Goal: Task Accomplishment & Management: Complete application form

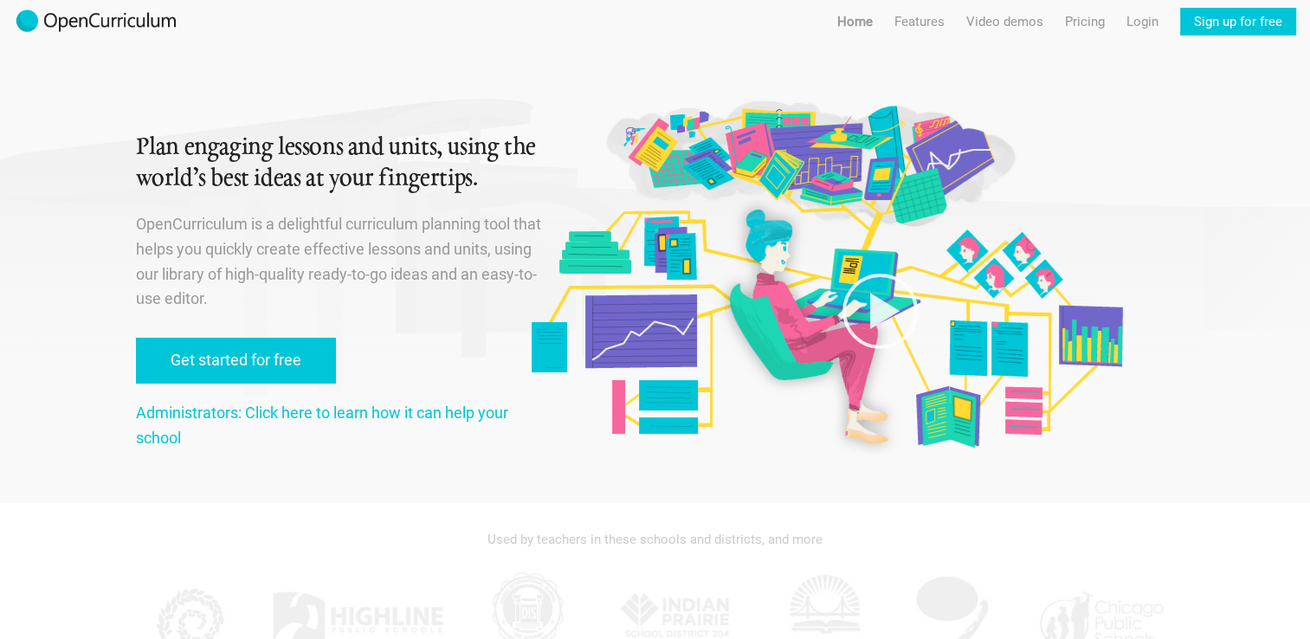
scroll to position [5, 0]
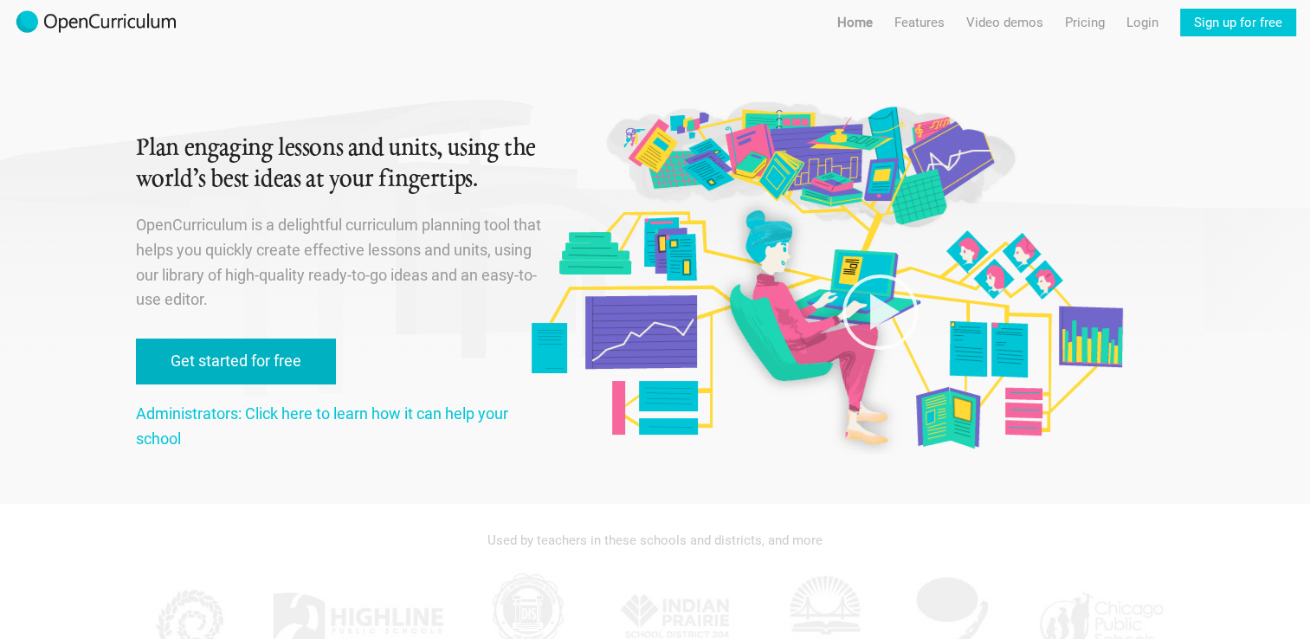
click at [292, 365] on link "Get started for free" at bounding box center [236, 362] width 200 height 46
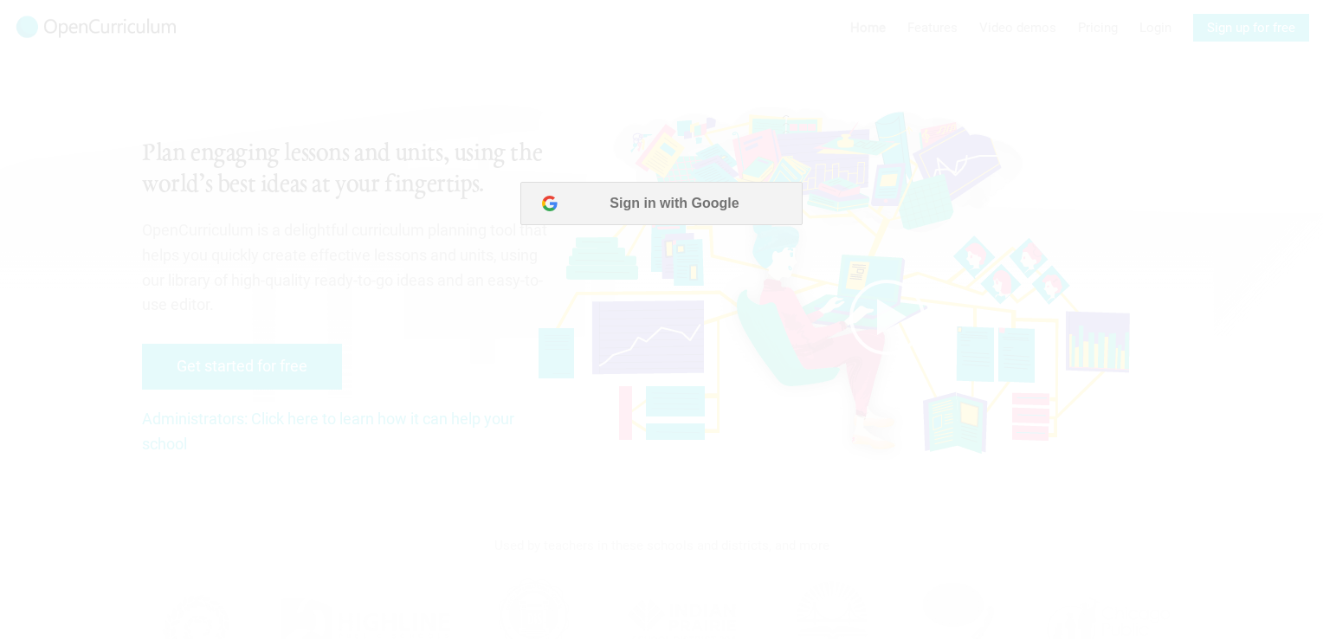
scroll to position [0, 0]
click at [648, 199] on button "Sign in with Google" at bounding box center [661, 203] width 281 height 43
click at [603, 202] on button "Sign in with Google" at bounding box center [661, 203] width 281 height 43
click at [673, 209] on button "Sign in with Google" at bounding box center [661, 203] width 281 height 43
click at [654, 199] on button "Sign in with Google" at bounding box center [661, 203] width 281 height 43
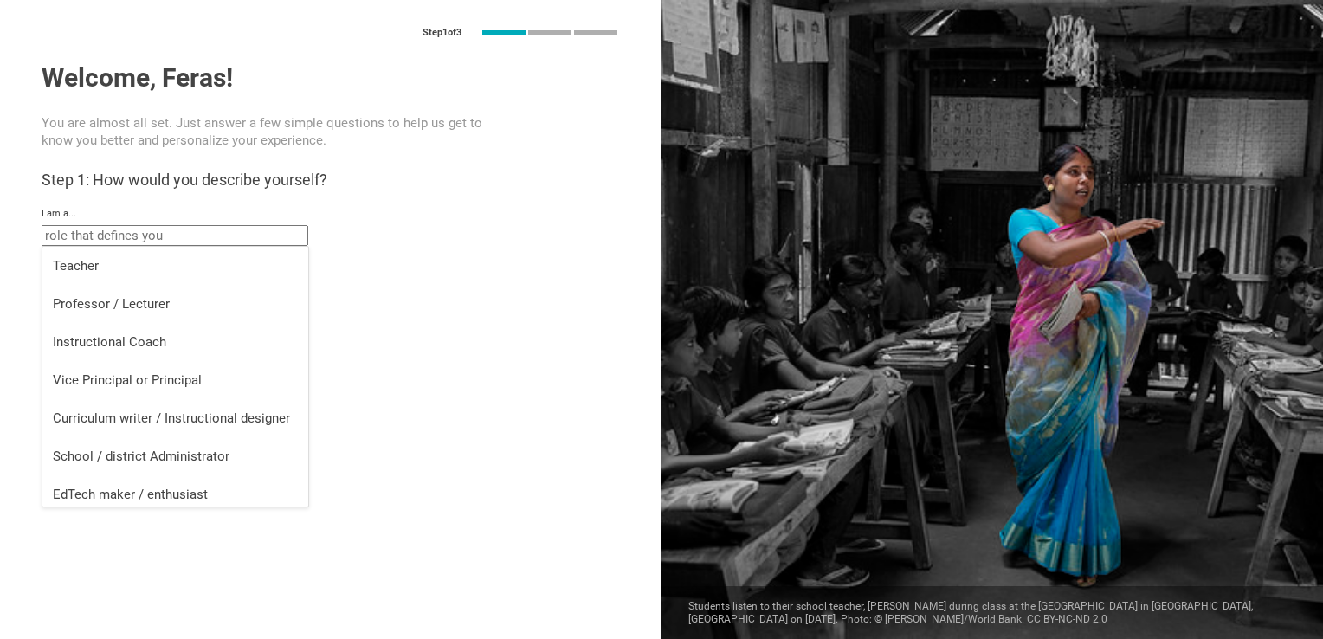
click at [195, 244] on input "text" at bounding box center [175, 235] width 267 height 21
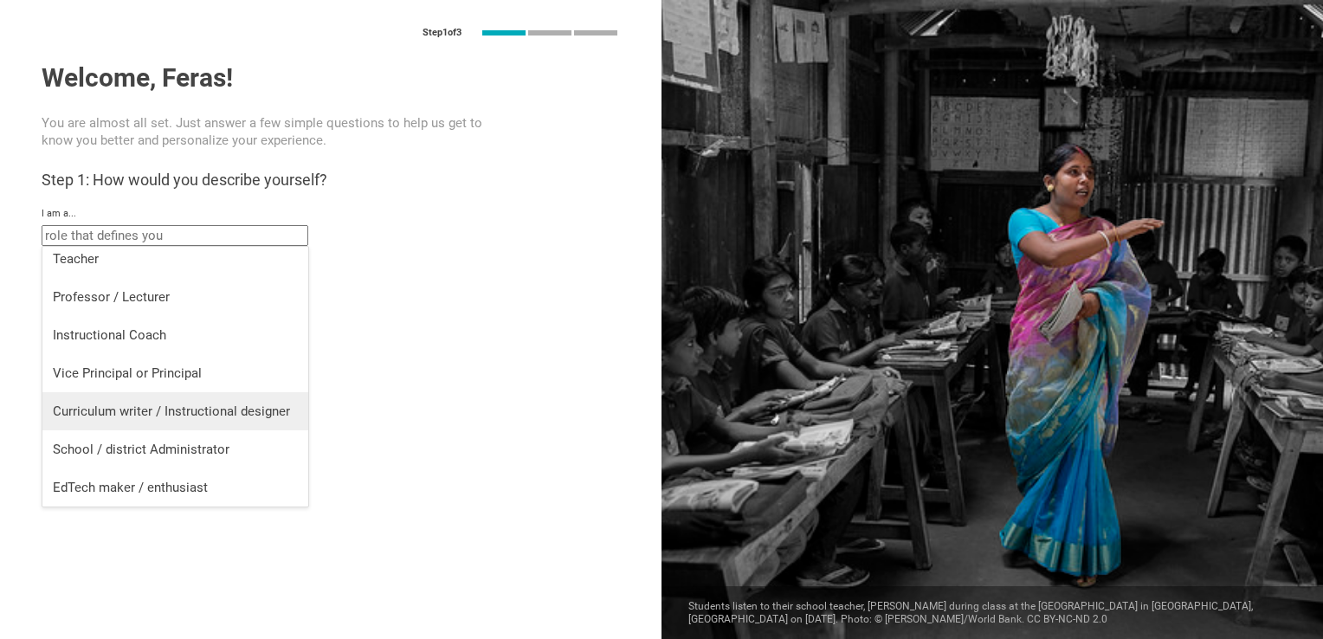
click at [267, 415] on div "Curriculum writer / Instructional designer" at bounding box center [175, 411] width 245 height 17
type input "Curriculum writer / Instructional designer"
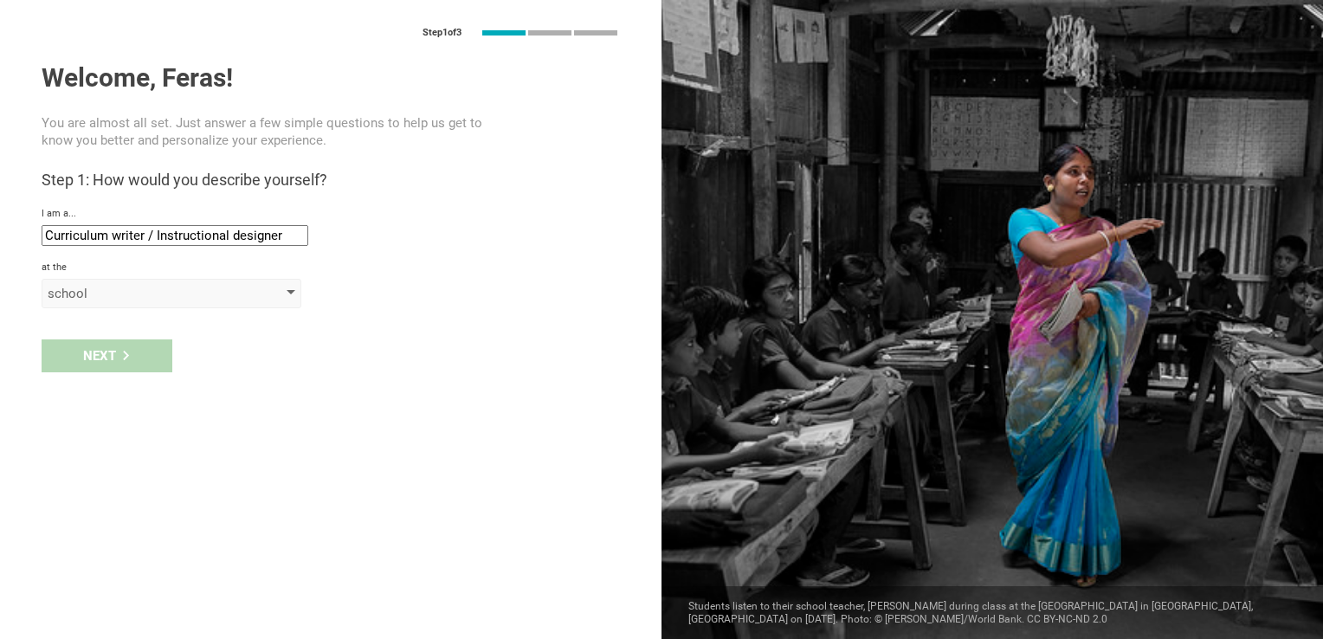
click at [108, 299] on div "school" at bounding box center [147, 293] width 198 height 17
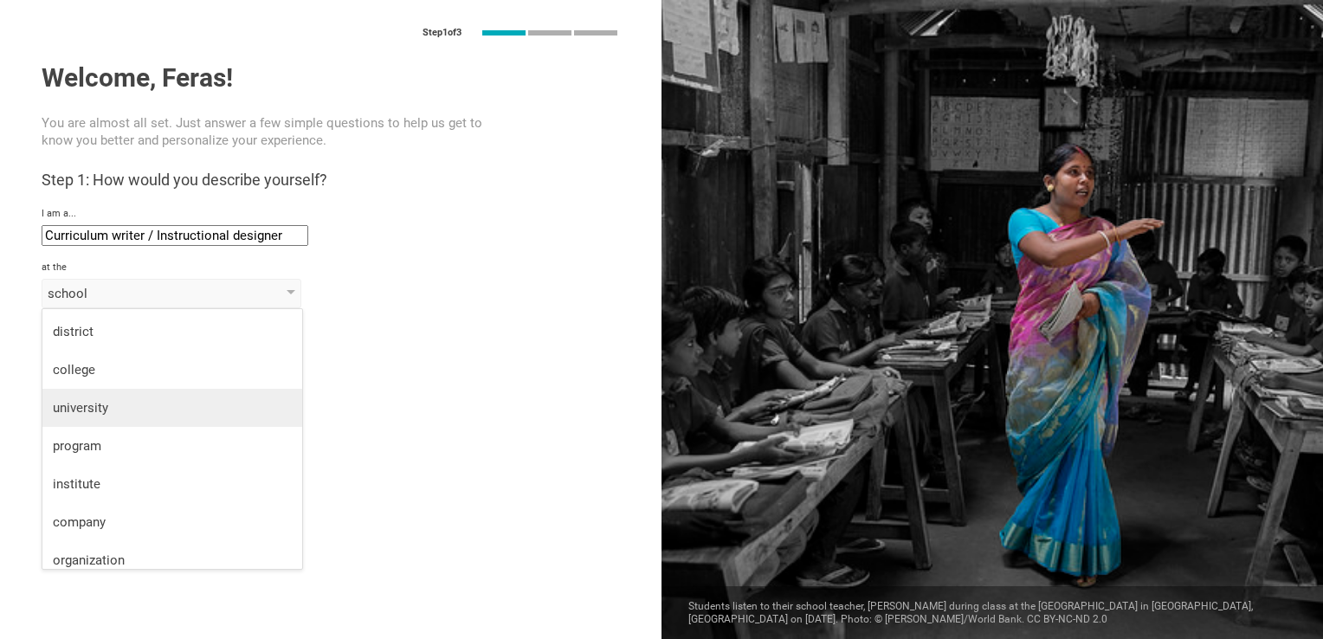
scroll to position [45, 0]
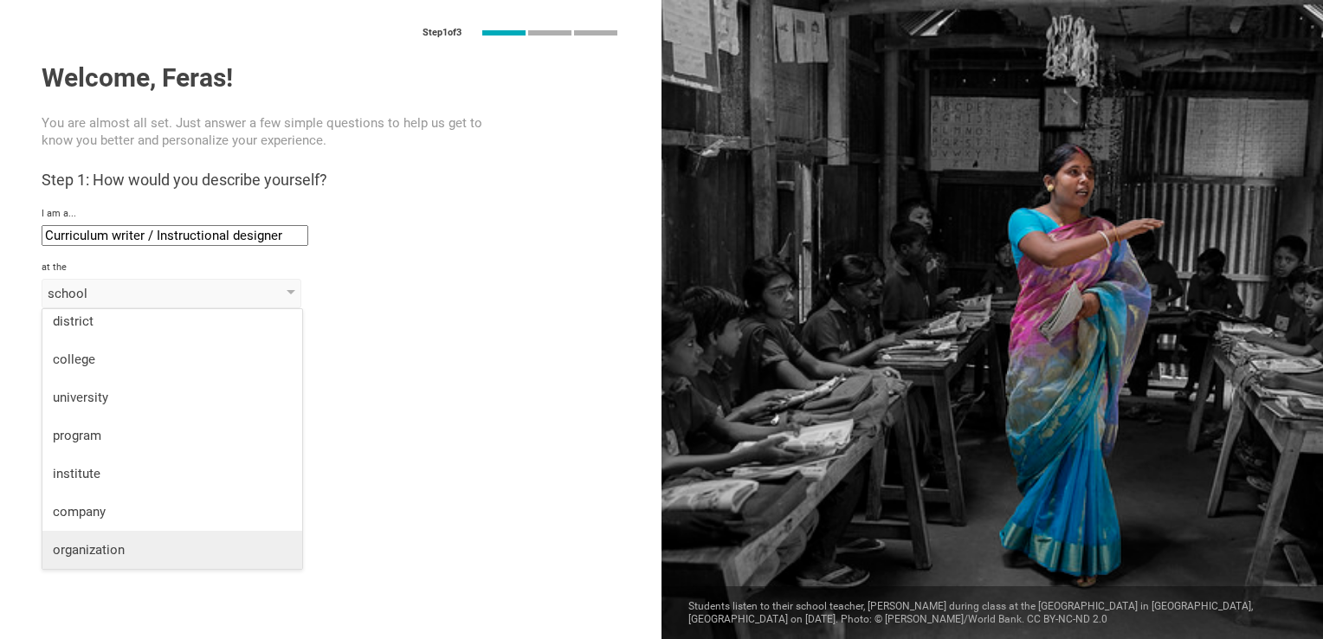
click at [125, 543] on div "organization" at bounding box center [172, 549] width 239 height 17
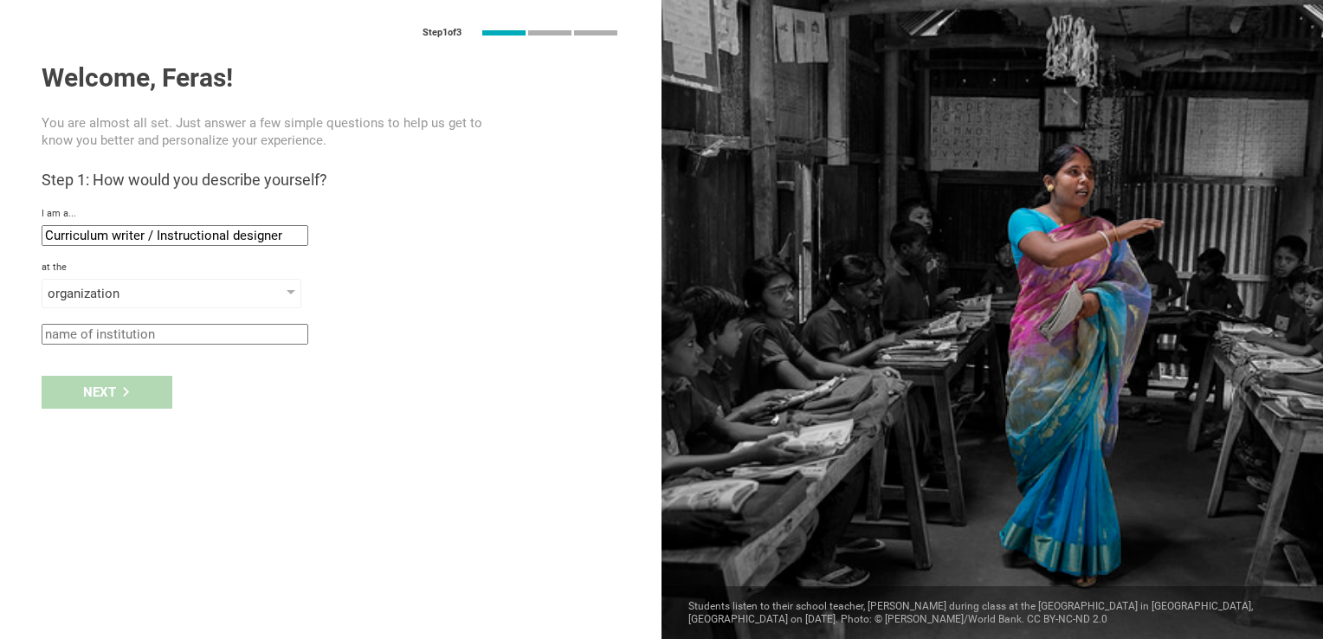
click at [128, 333] on input "text" at bounding box center [175, 334] width 267 height 21
type input "ECB"
click at [121, 417] on div "Next" at bounding box center [331, 393] width 662 height 54
click at [121, 393] on icon at bounding box center [126, 392] width 10 height 10
type input "[GEOGRAPHIC_DATA], [GEOGRAPHIC_DATA]"
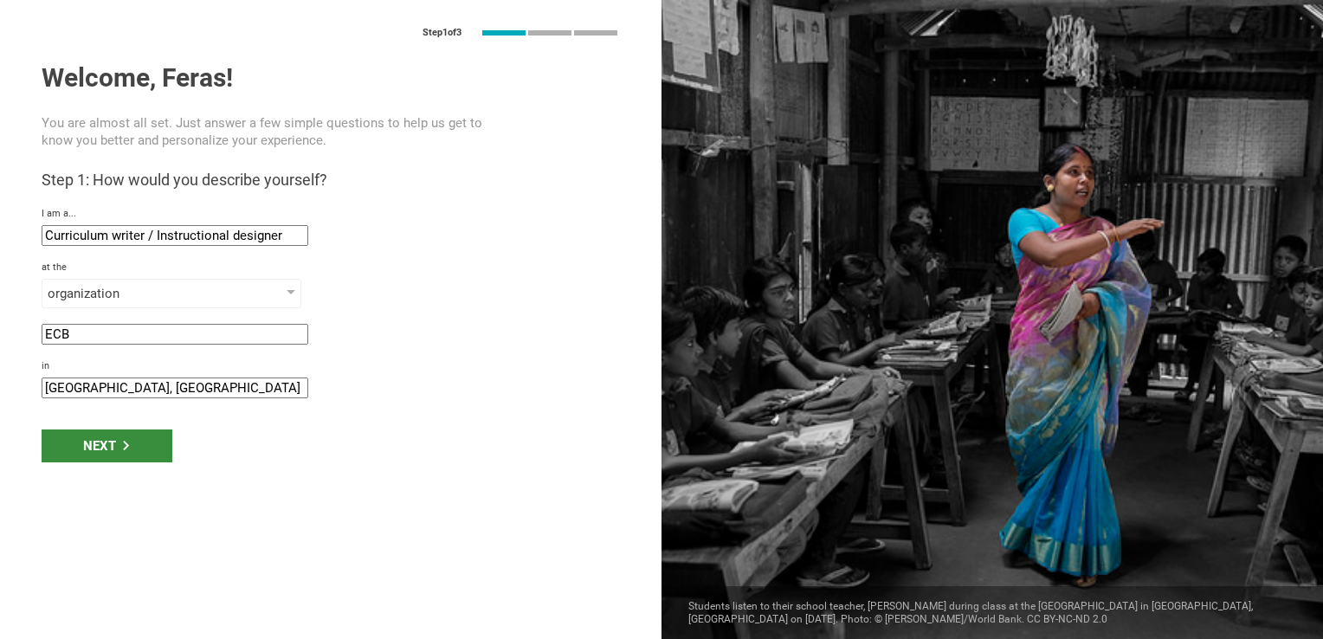
click at [131, 446] on div "Next" at bounding box center [107, 446] width 131 height 33
click at [141, 446] on div "Next" at bounding box center [107, 446] width 131 height 33
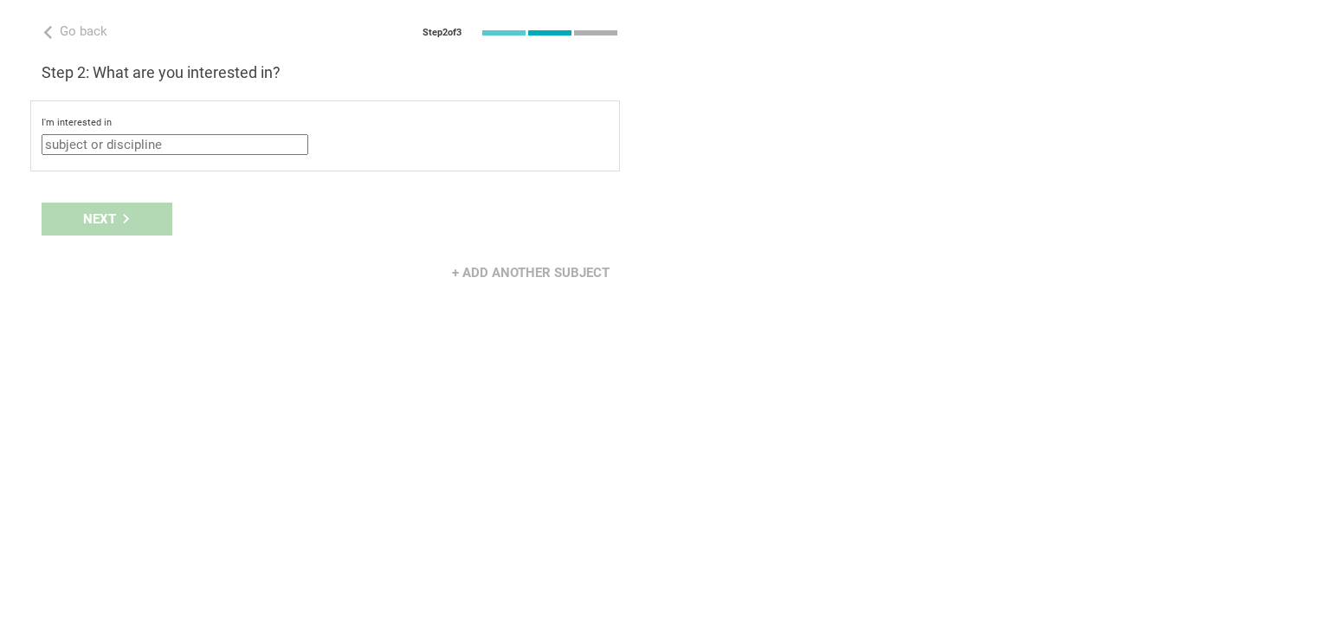
click at [159, 146] on input "text" at bounding box center [175, 144] width 267 height 21
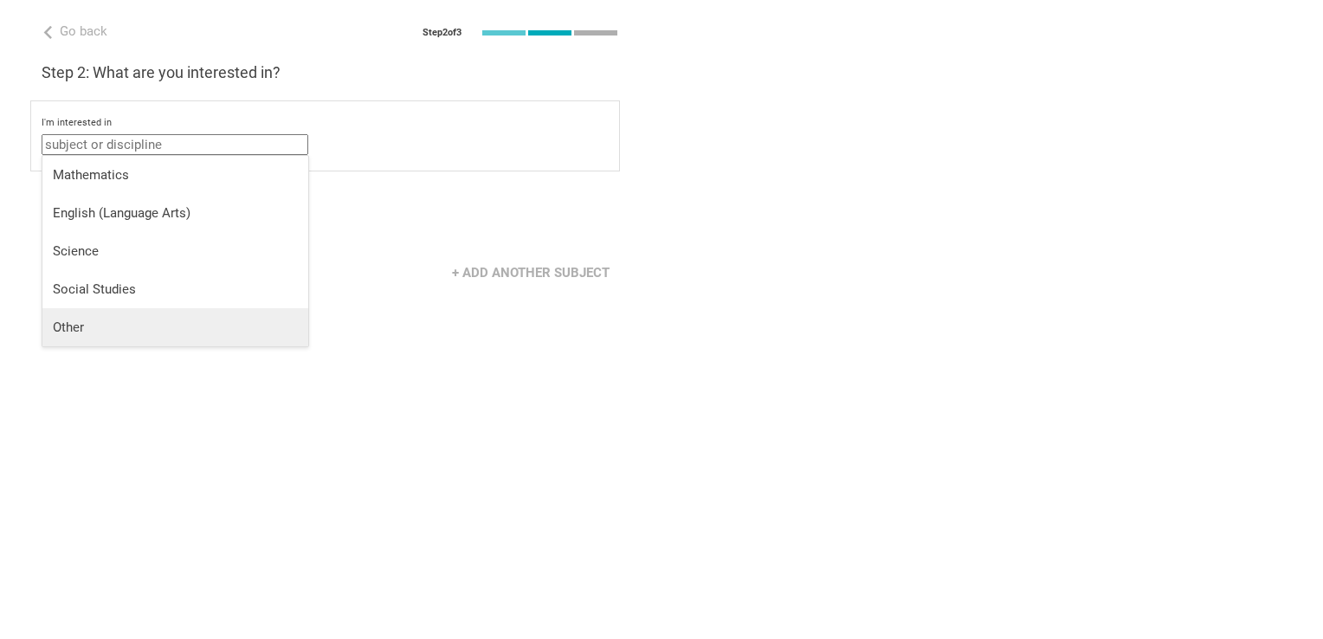
click at [122, 328] on div "Other" at bounding box center [175, 327] width 245 height 17
type input "Other"
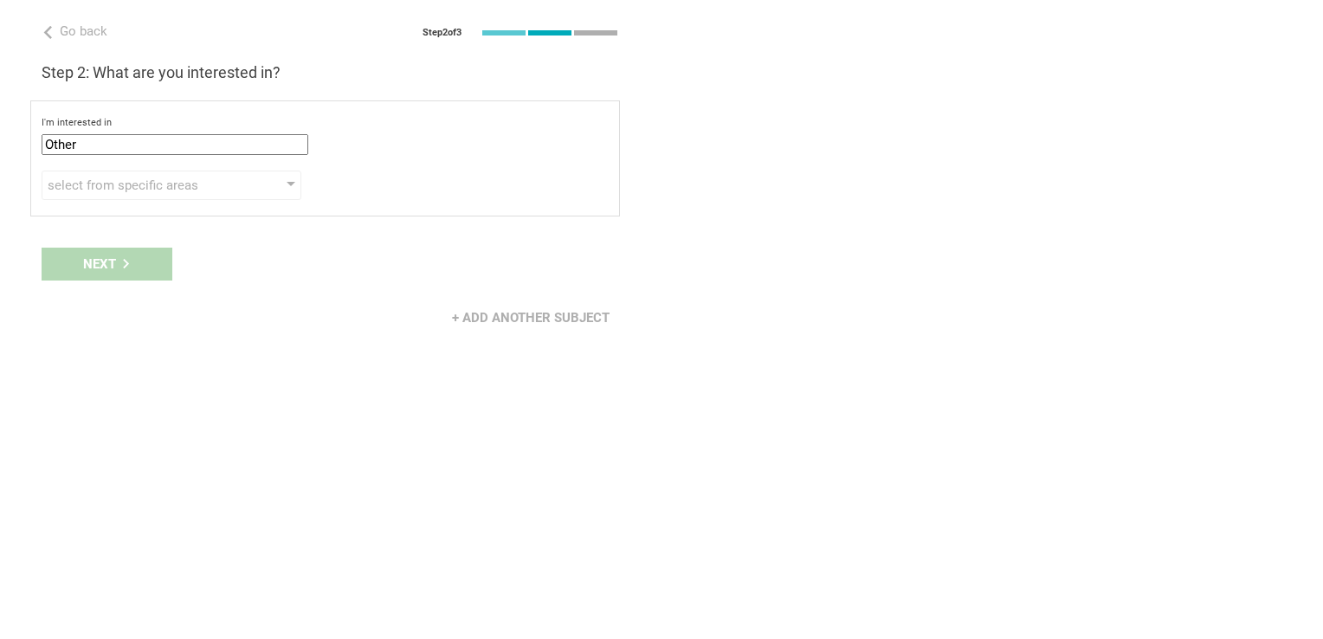
click at [143, 253] on div "Next" at bounding box center [331, 264] width 662 height 54
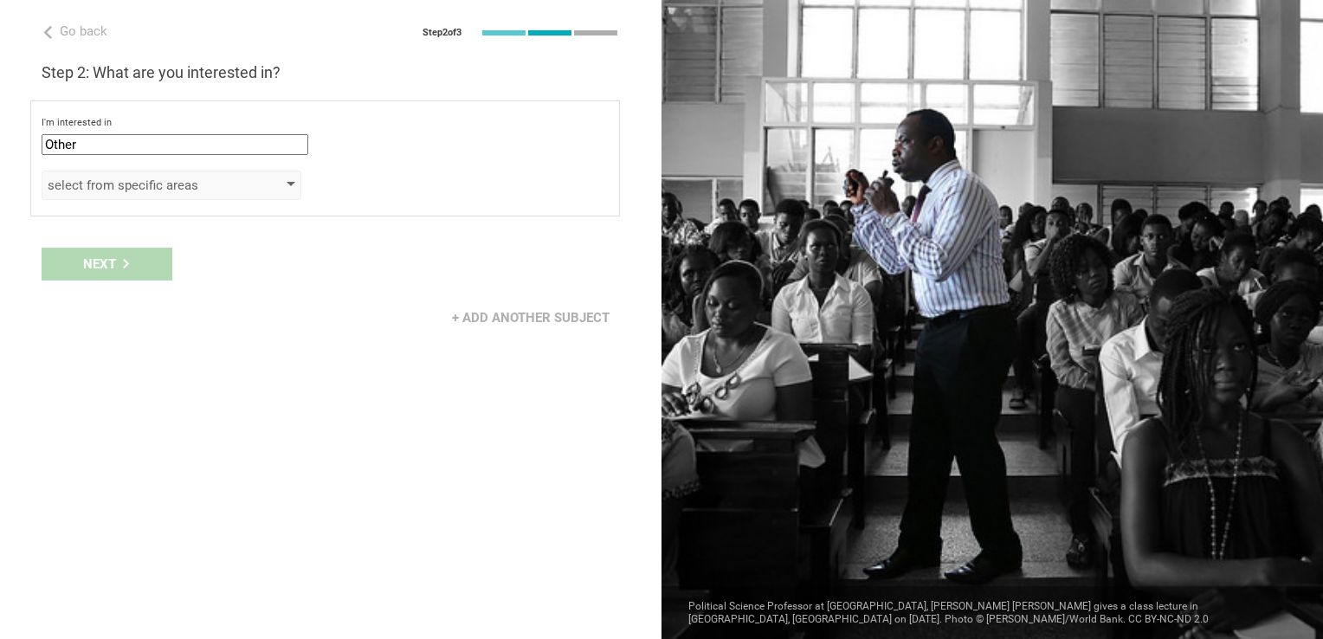
click at [165, 197] on div "select from specific areas" at bounding box center [172, 185] width 260 height 29
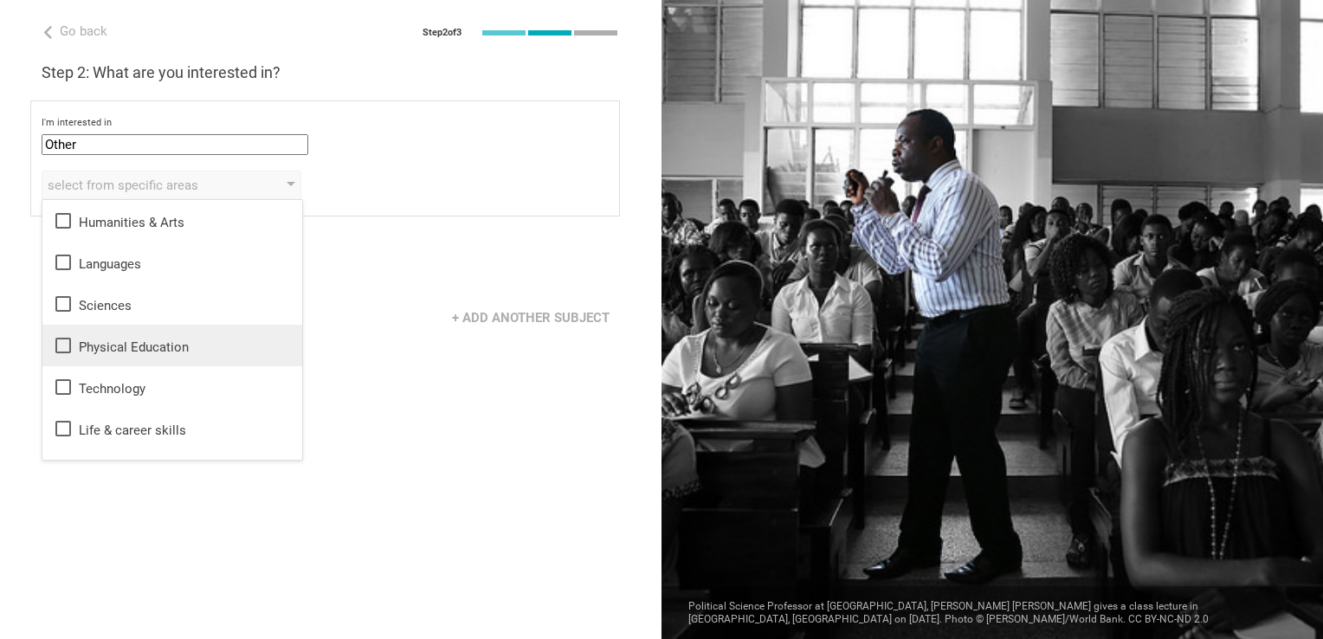
scroll to position [31, 0]
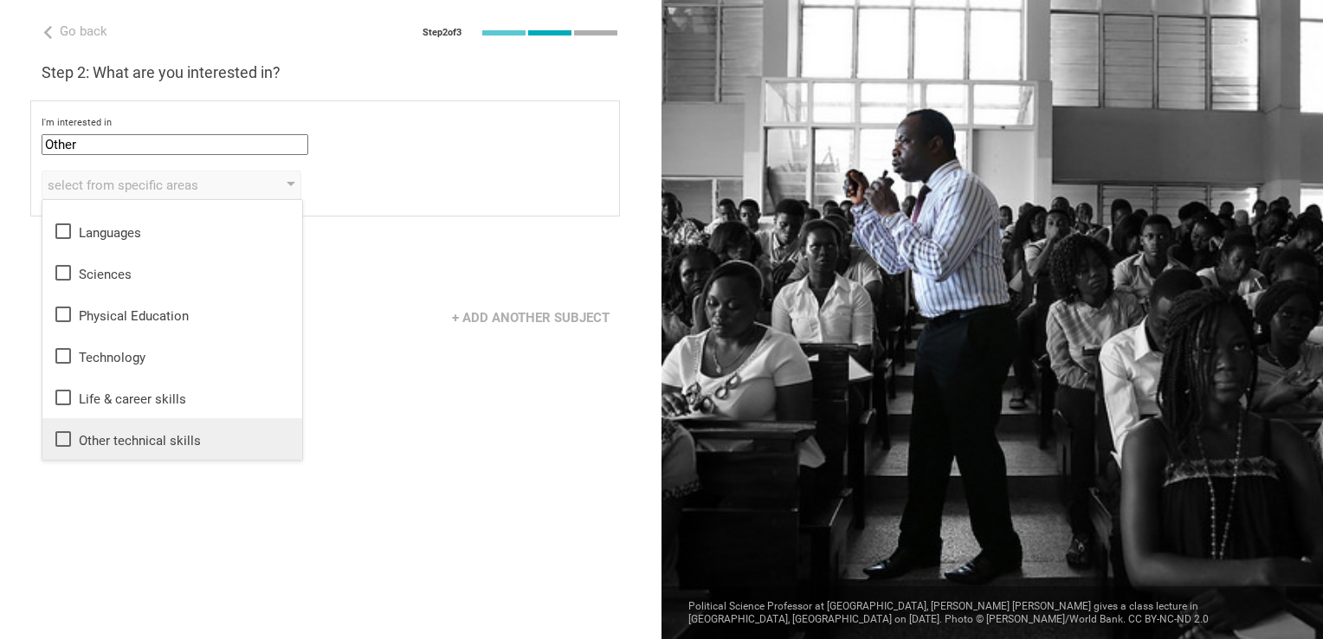
click at [66, 444] on icon at bounding box center [63, 439] width 21 height 21
click at [340, 423] on div "Go back Step 2 of 3 Welcome, Feras! You are almost all set. Just answer a few s…" at bounding box center [331, 319] width 662 height 639
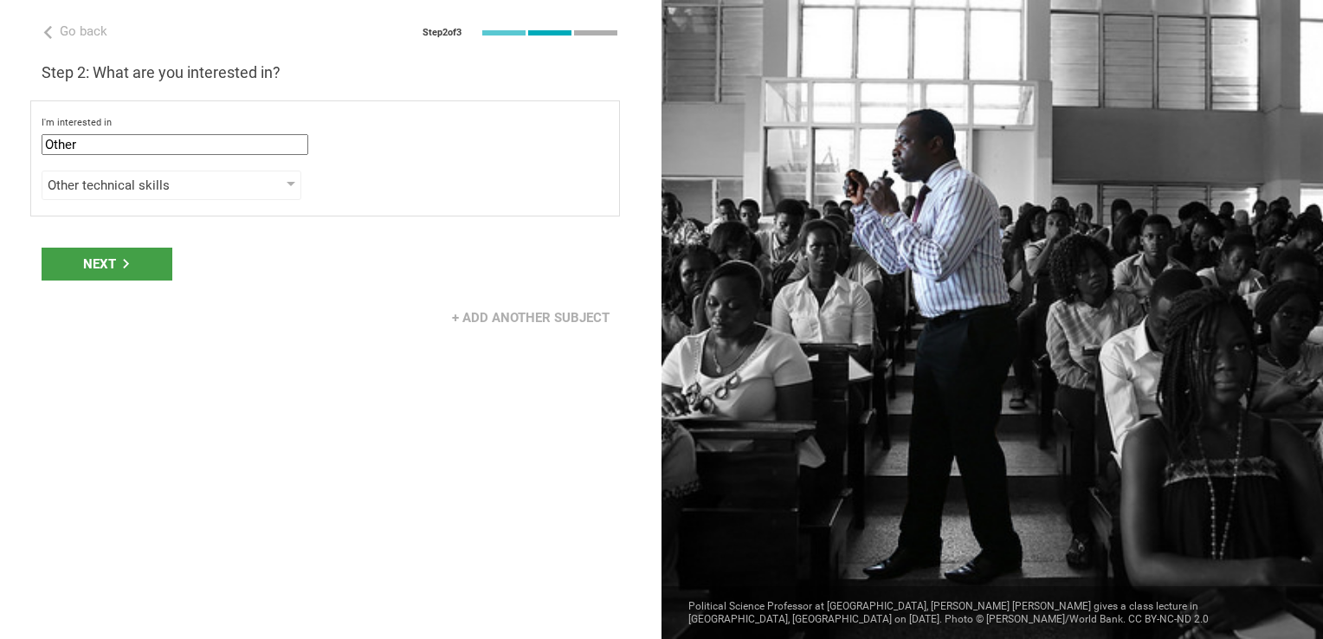
click at [94, 280] on div "Next" at bounding box center [331, 264] width 662 height 54
click at [94, 264] on div "Next" at bounding box center [107, 264] width 131 height 33
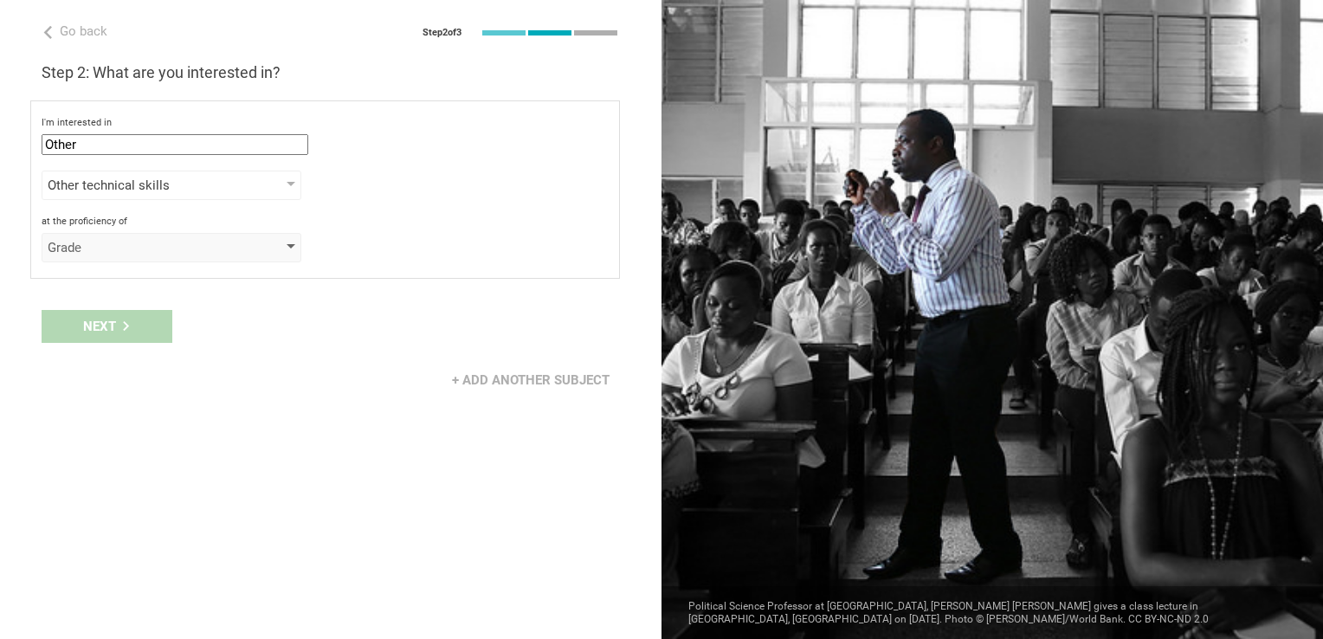
click at [111, 244] on div "Grade" at bounding box center [147, 247] width 198 height 17
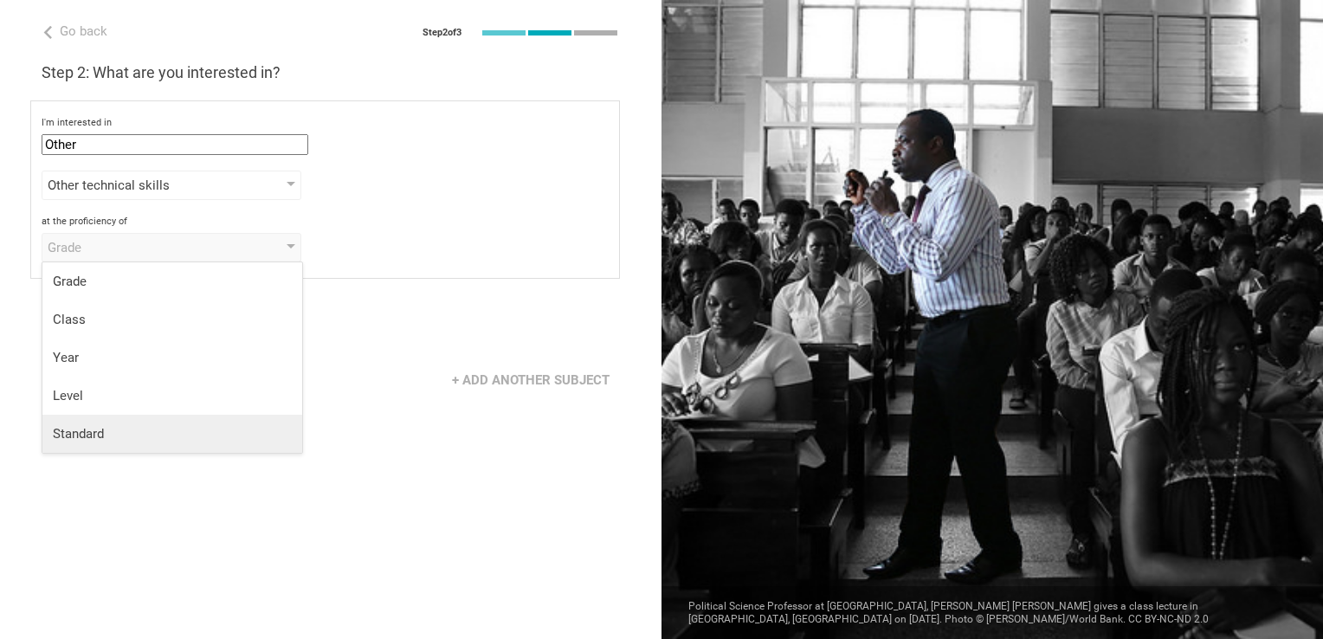
click at [117, 426] on div "Standard" at bounding box center [172, 433] width 239 height 17
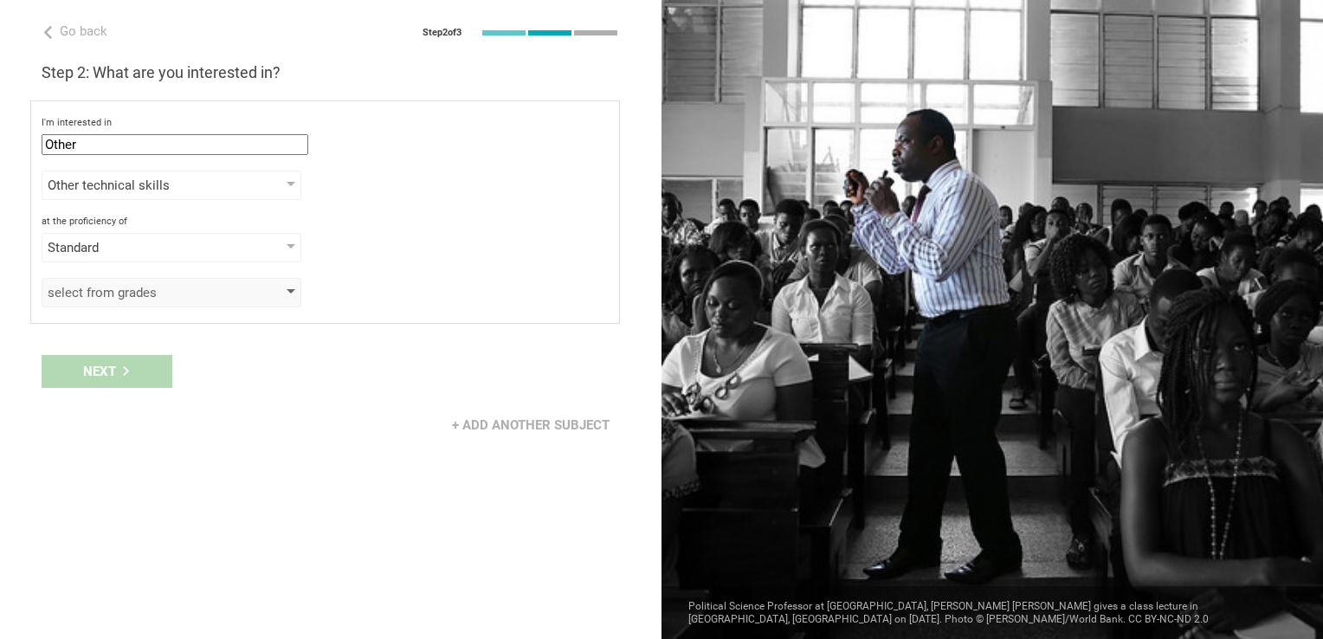
click at [120, 279] on div "select from grades" at bounding box center [172, 292] width 260 height 29
click at [113, 244] on div "Standard" at bounding box center [147, 247] width 198 height 17
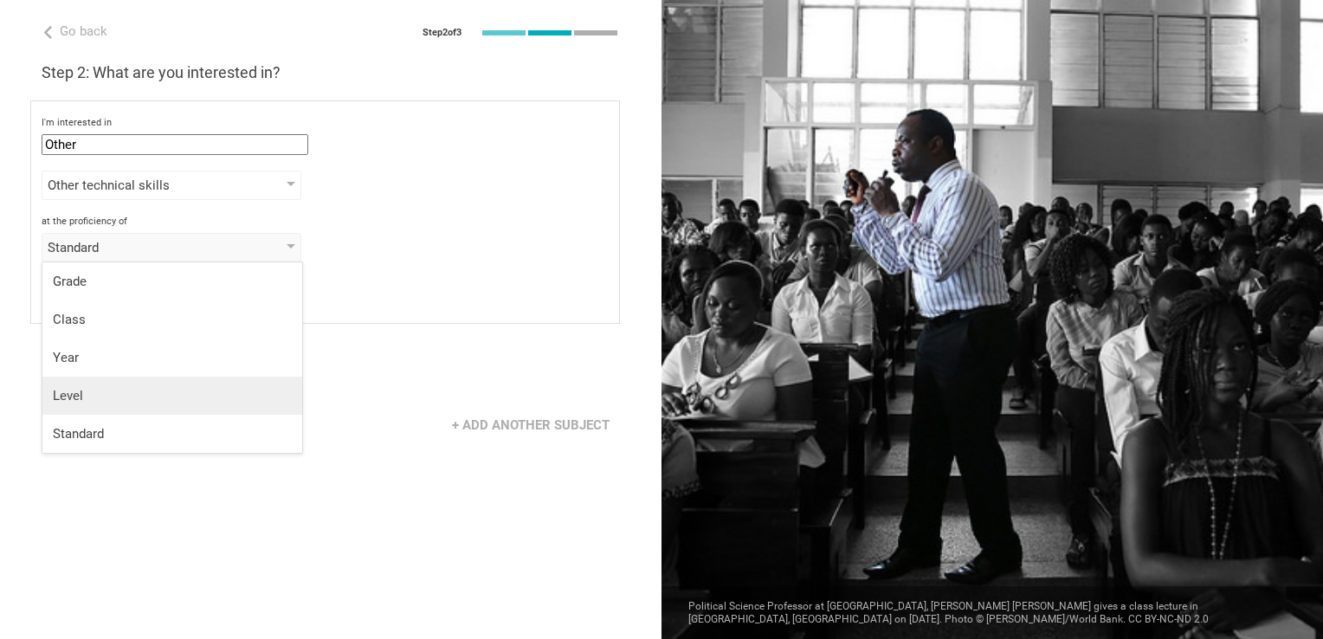
click at [93, 404] on li "Level" at bounding box center [172, 396] width 260 height 38
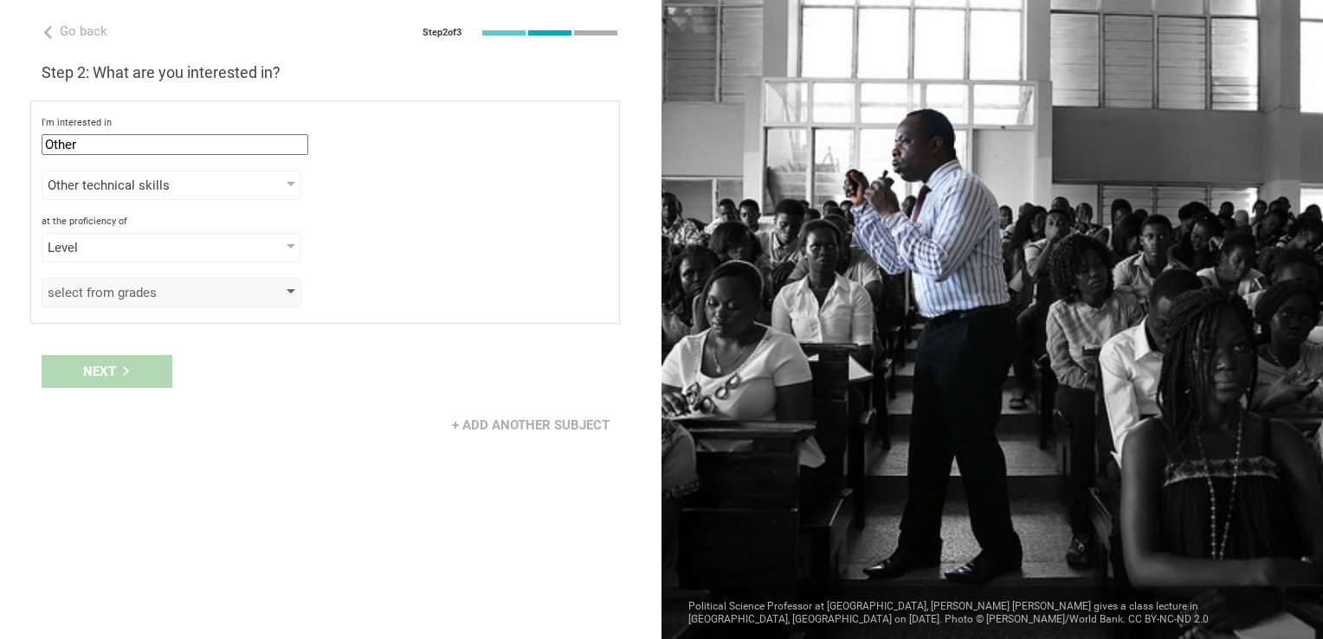
click at [150, 298] on div "select from grades" at bounding box center [147, 292] width 198 height 17
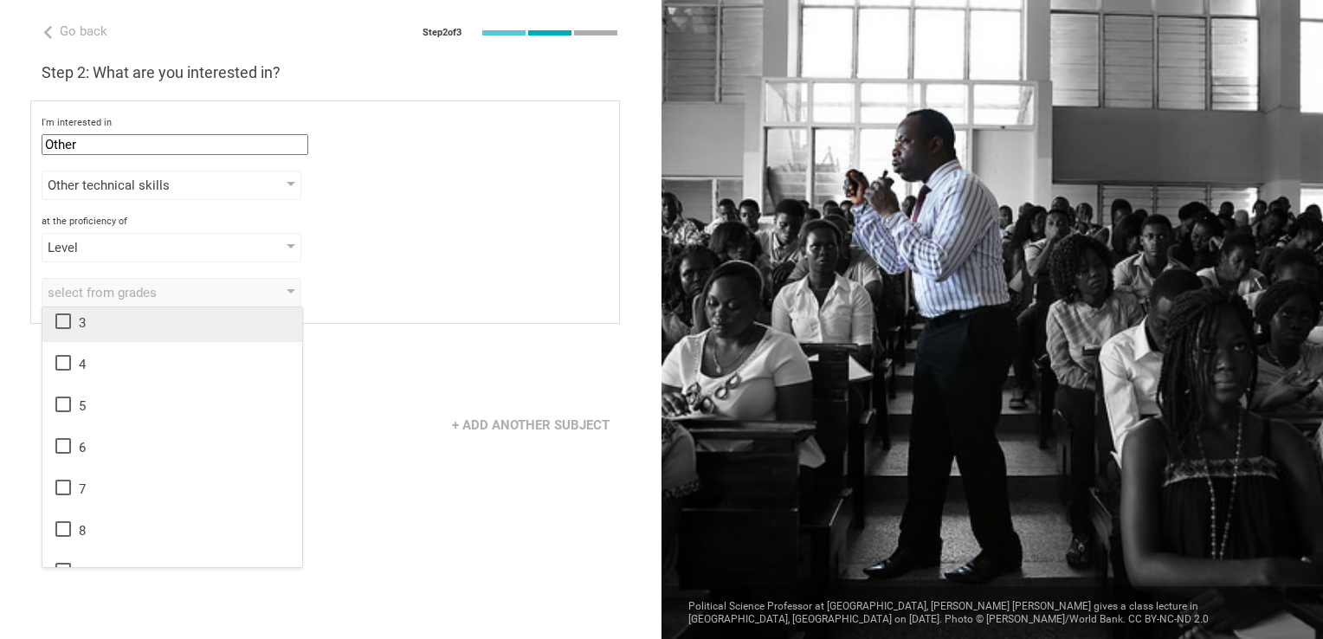
scroll to position [94, 0]
click at [430, 302] on div "select from grades 1 2 3 4 5 6 7 8 9 10 11 12 13" at bounding box center [325, 292] width 567 height 29
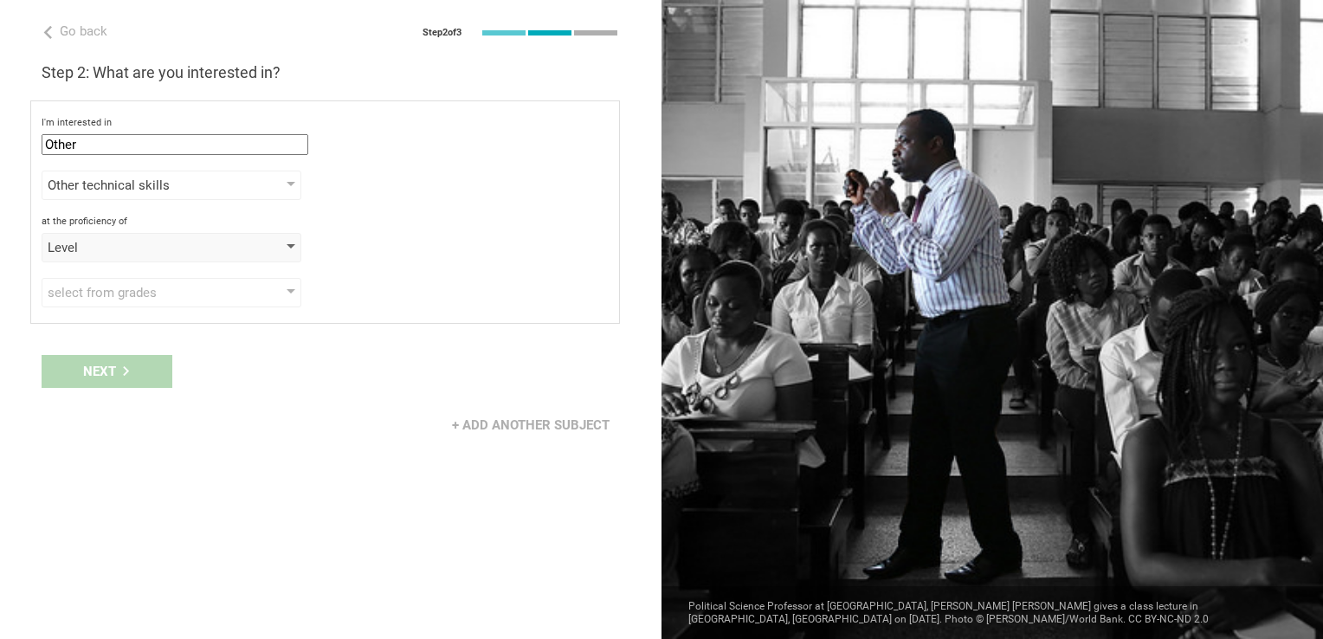
click at [259, 255] on div "Level" at bounding box center [172, 247] width 260 height 29
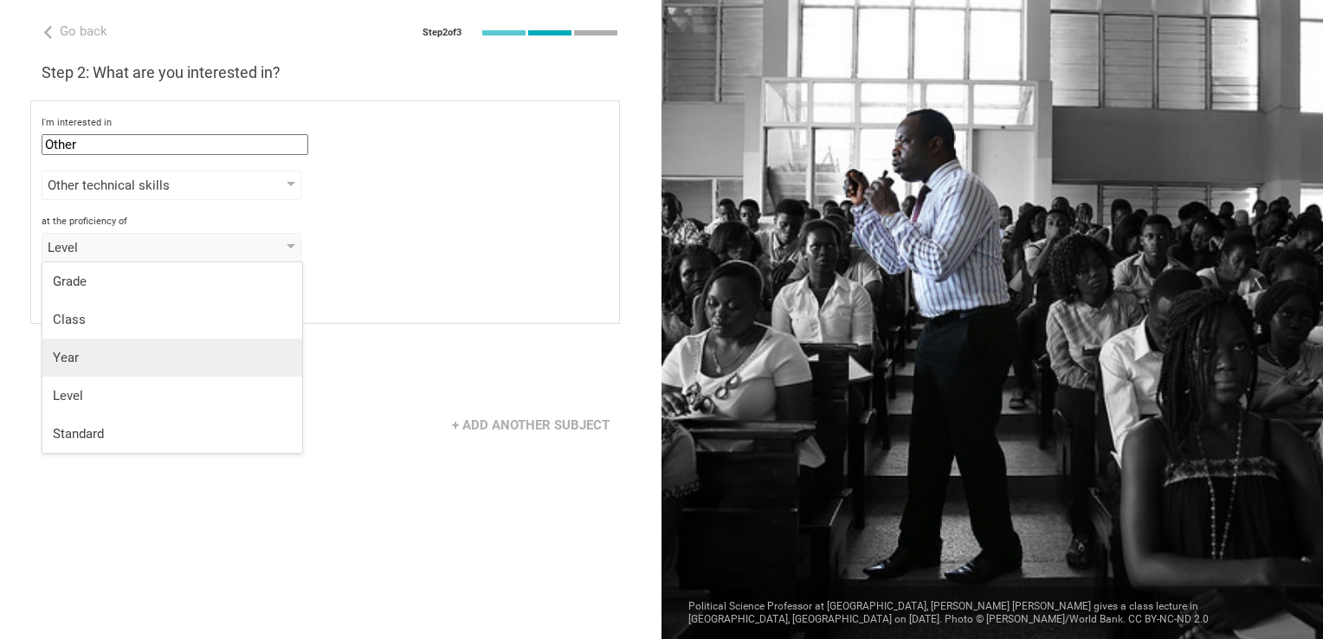
click at [130, 360] on div "Year" at bounding box center [172, 357] width 239 height 17
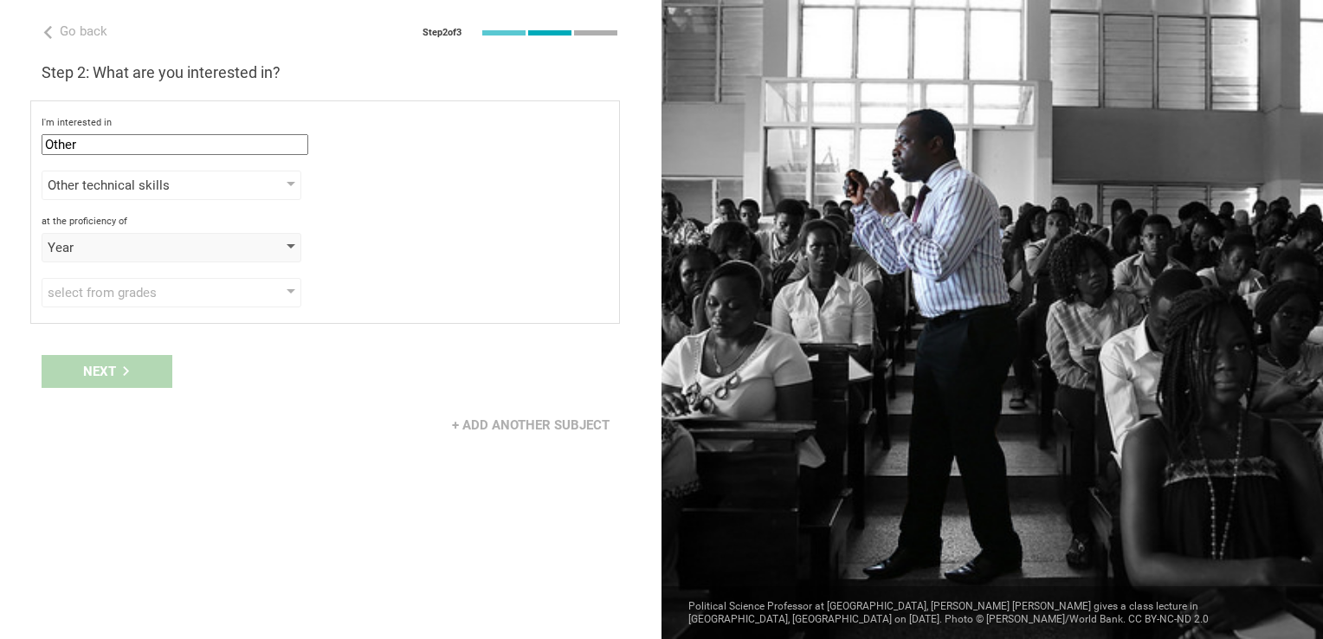
click at [148, 248] on div "Year" at bounding box center [147, 247] width 198 height 17
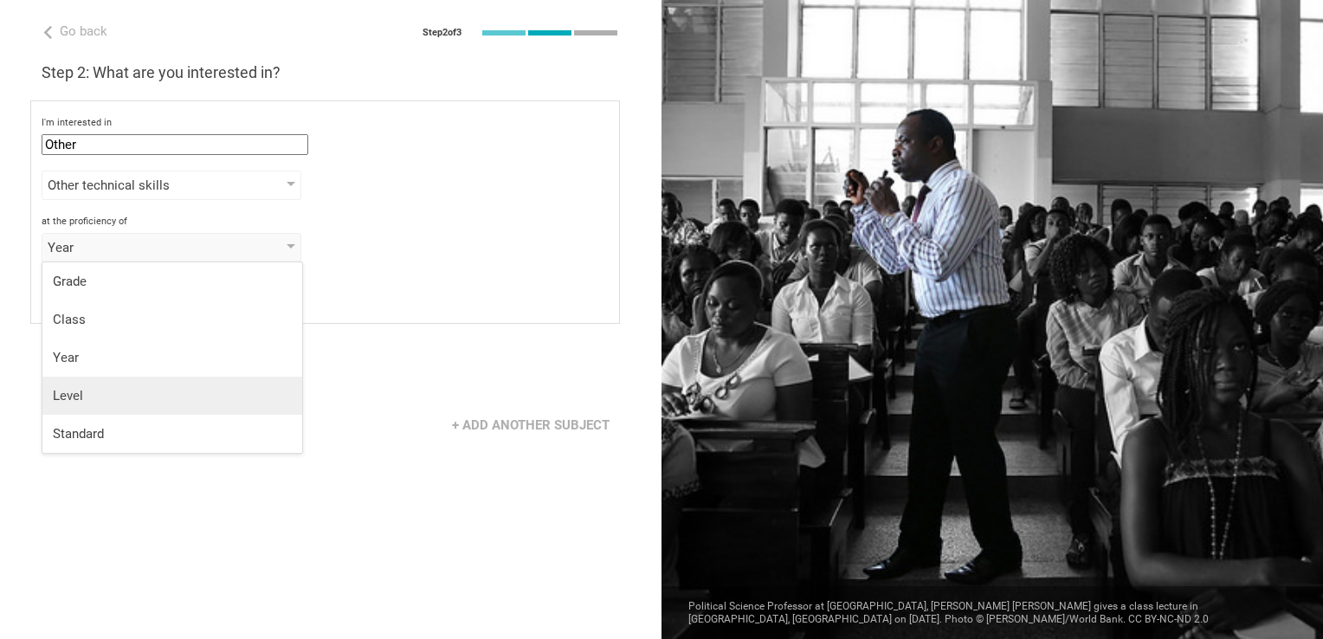
click at [96, 397] on div "Level" at bounding box center [172, 395] width 239 height 17
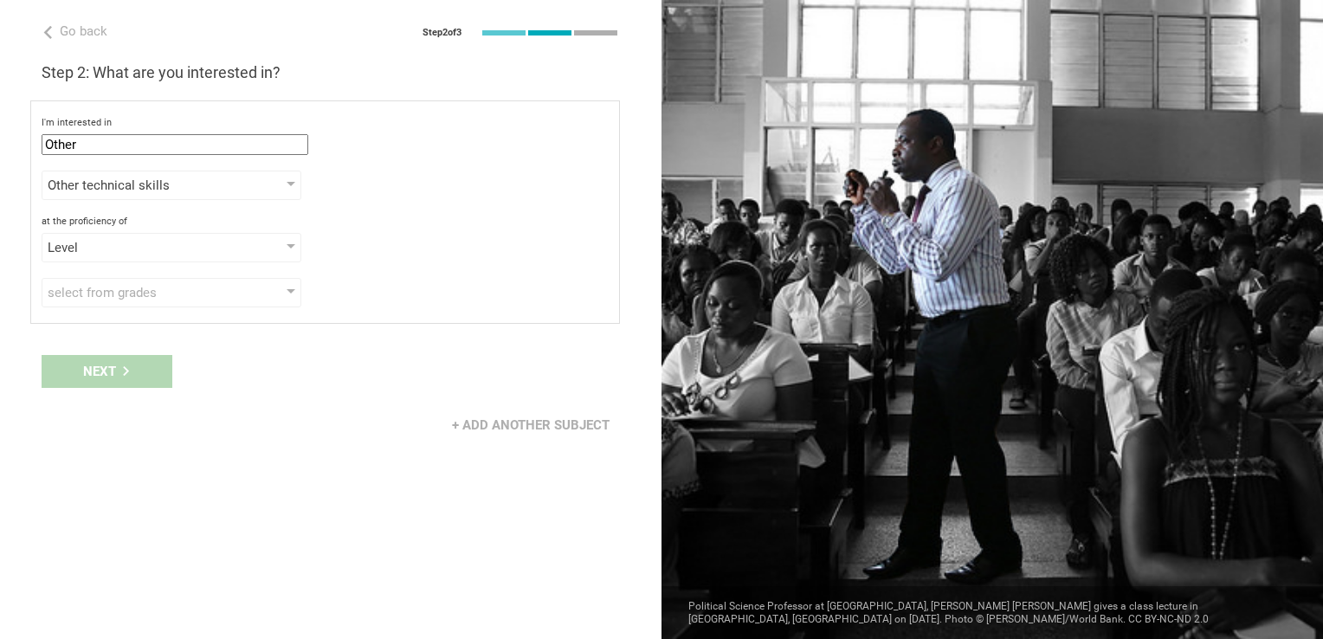
click at [146, 316] on div "I'm interested in Other Mathematics English (Language Arts) Science Social Stud…" at bounding box center [325, 211] width 590 height 223
click at [146, 310] on div "I'm interested in Other Mathematics English (Language Arts) Science Social Stud…" at bounding box center [325, 211] width 590 height 223
click at [137, 293] on div "select from grades" at bounding box center [147, 292] width 198 height 17
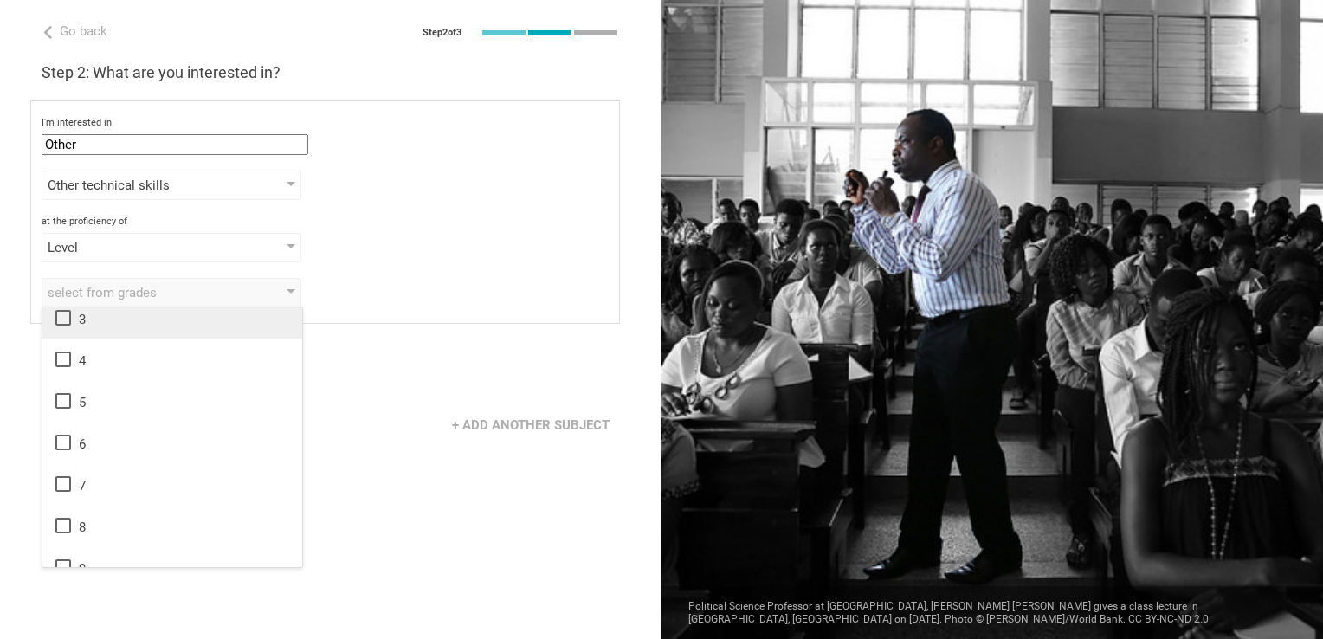
click at [121, 333] on li "3" at bounding box center [172, 318] width 260 height 42
click at [371, 339] on div "Go back Step 2 of 3 Welcome, Feras! You are almost all set. Just answer a few s…" at bounding box center [331, 319] width 662 height 639
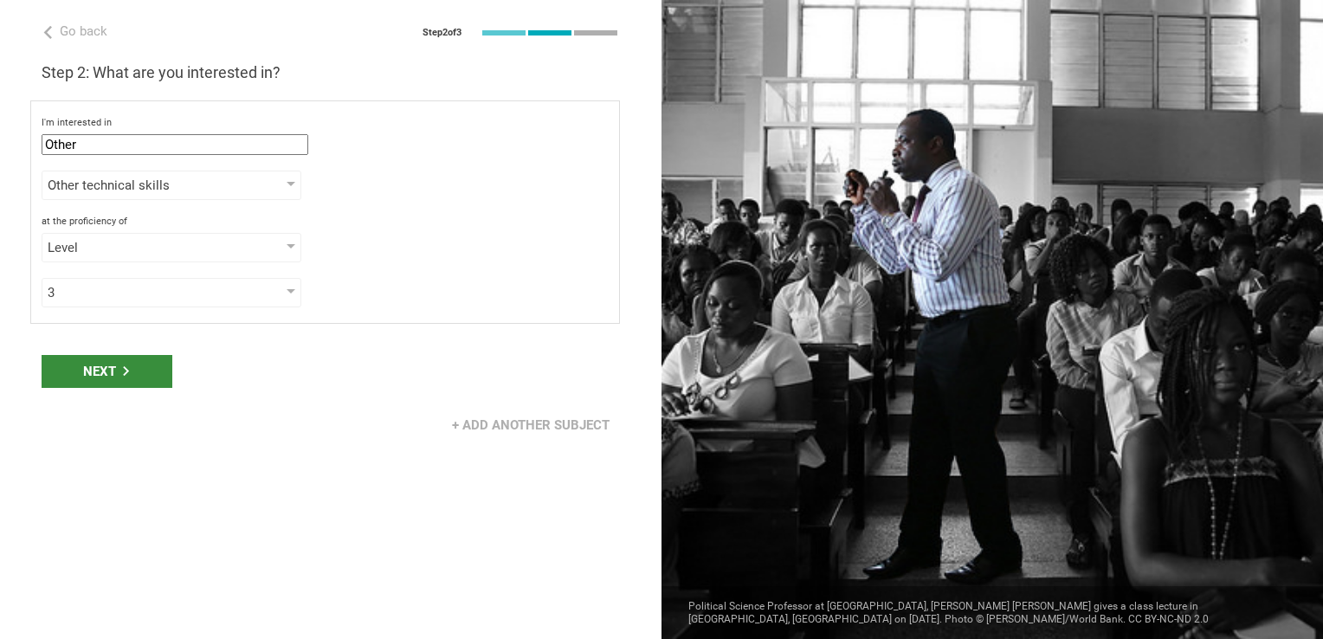
click at [151, 362] on div "Next" at bounding box center [107, 371] width 131 height 33
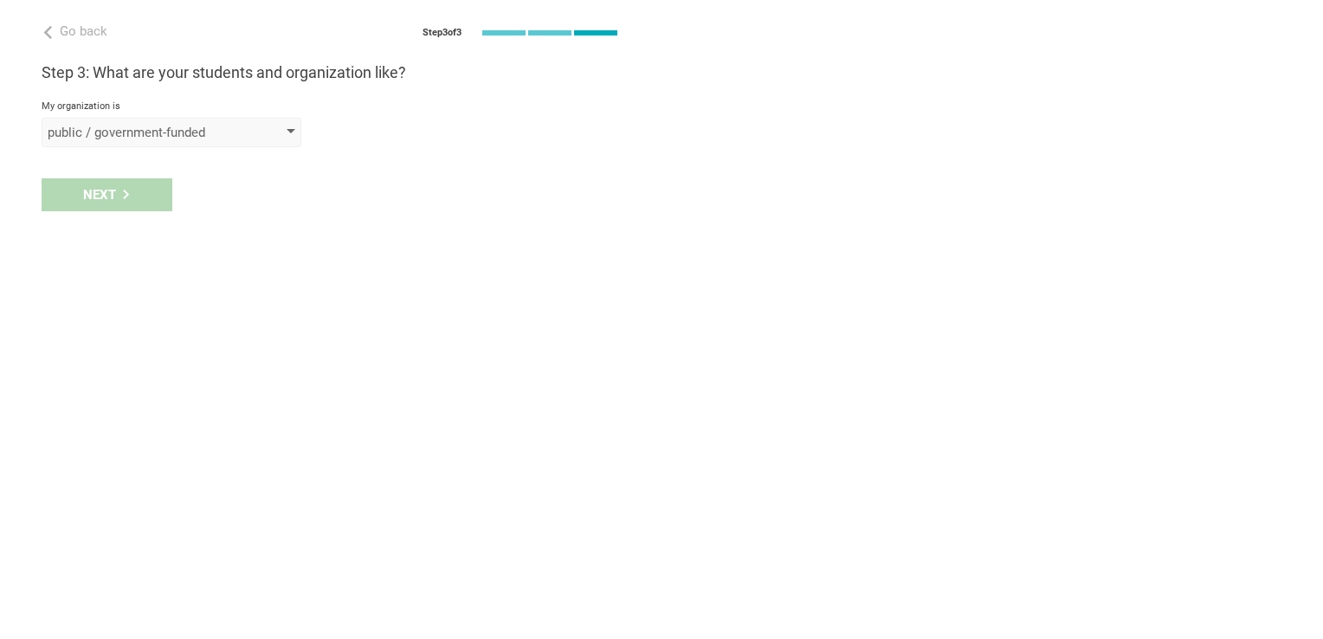
click at [131, 133] on div "public / government-funded" at bounding box center [147, 132] width 198 height 17
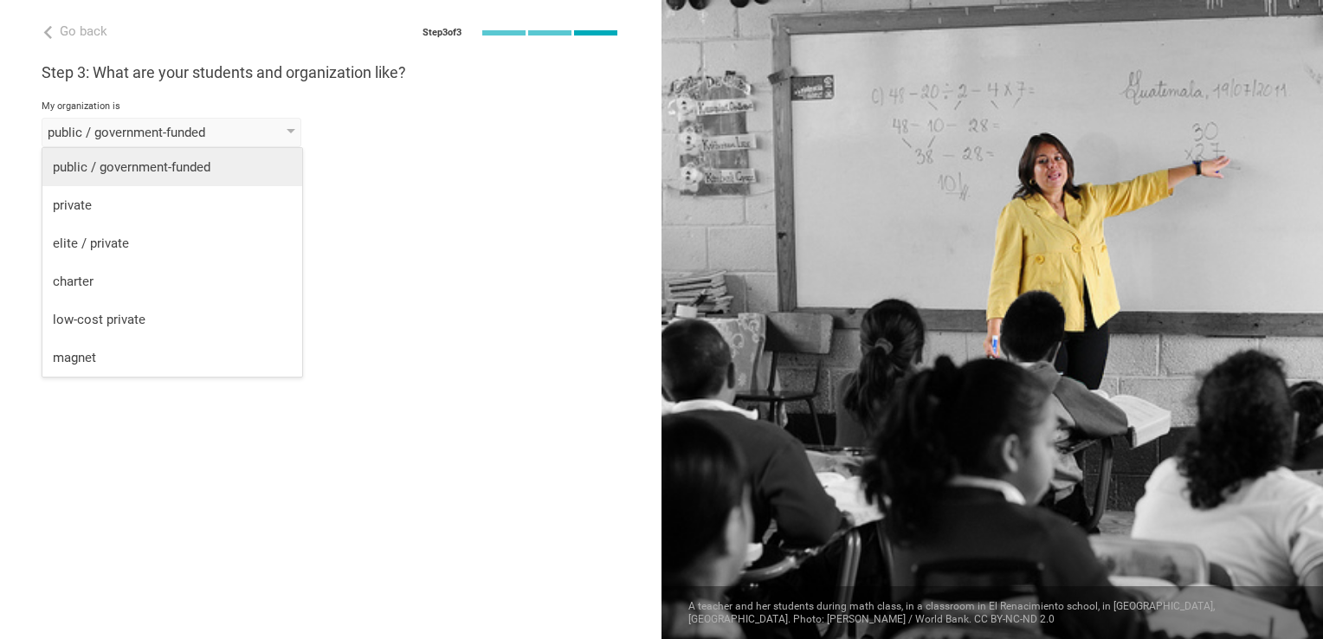
click at [121, 175] on li "public / government-funded" at bounding box center [172, 167] width 260 height 38
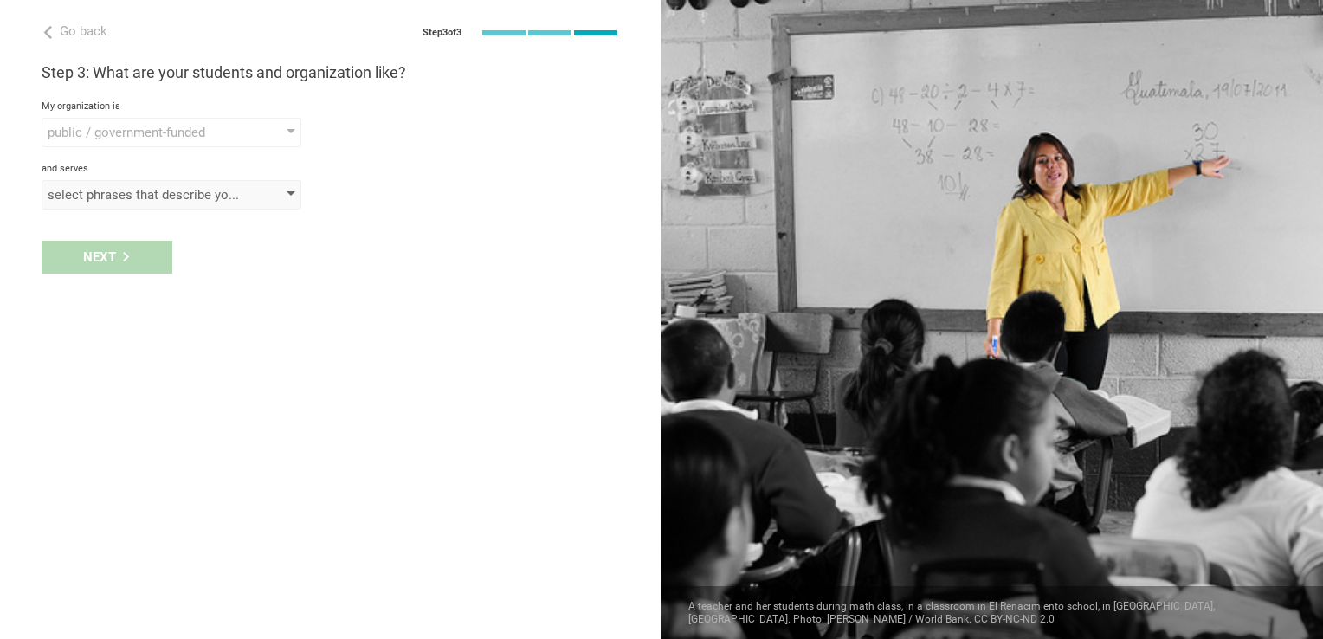
click at [121, 196] on div "select phrases that describe your student population" at bounding box center [147, 194] width 198 height 17
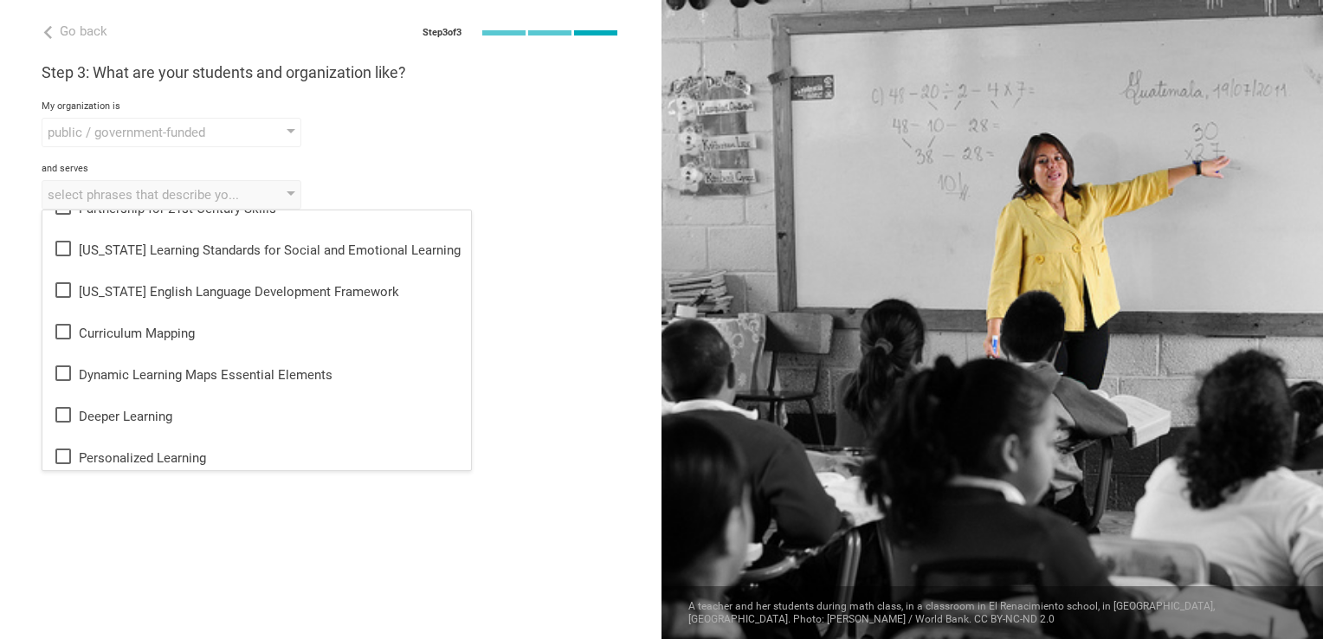
scroll to position [355, 0]
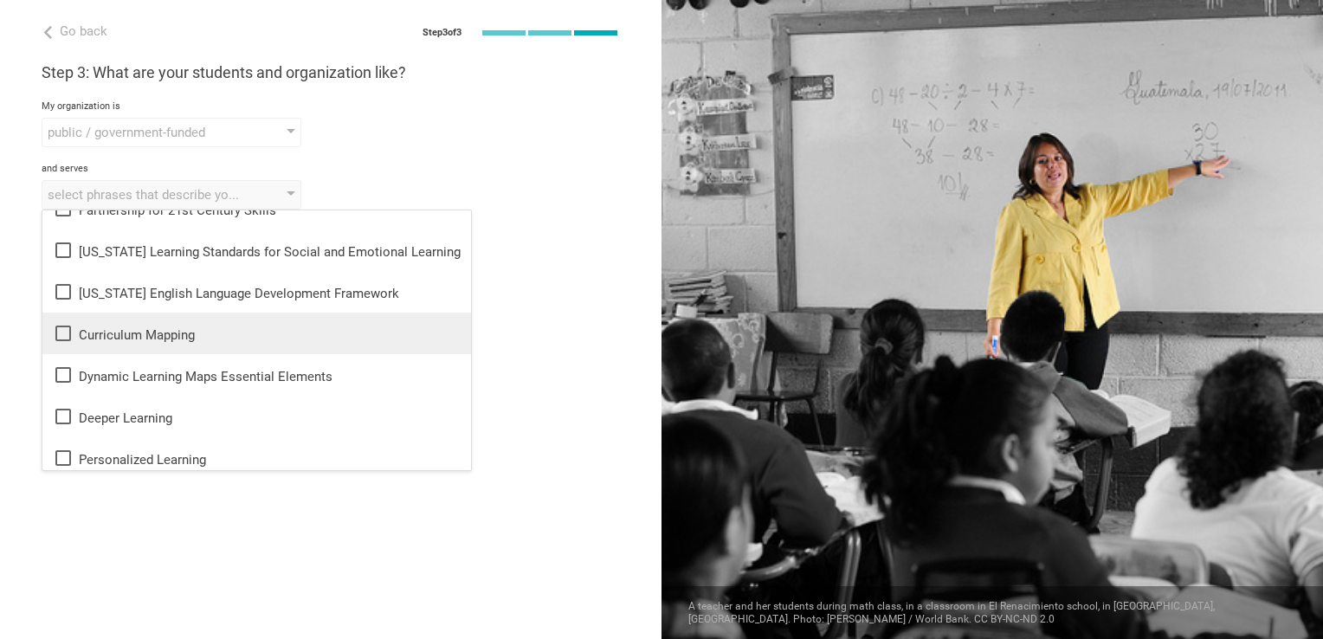
click at [151, 320] on li "Curriculum Mapping" at bounding box center [256, 334] width 429 height 42
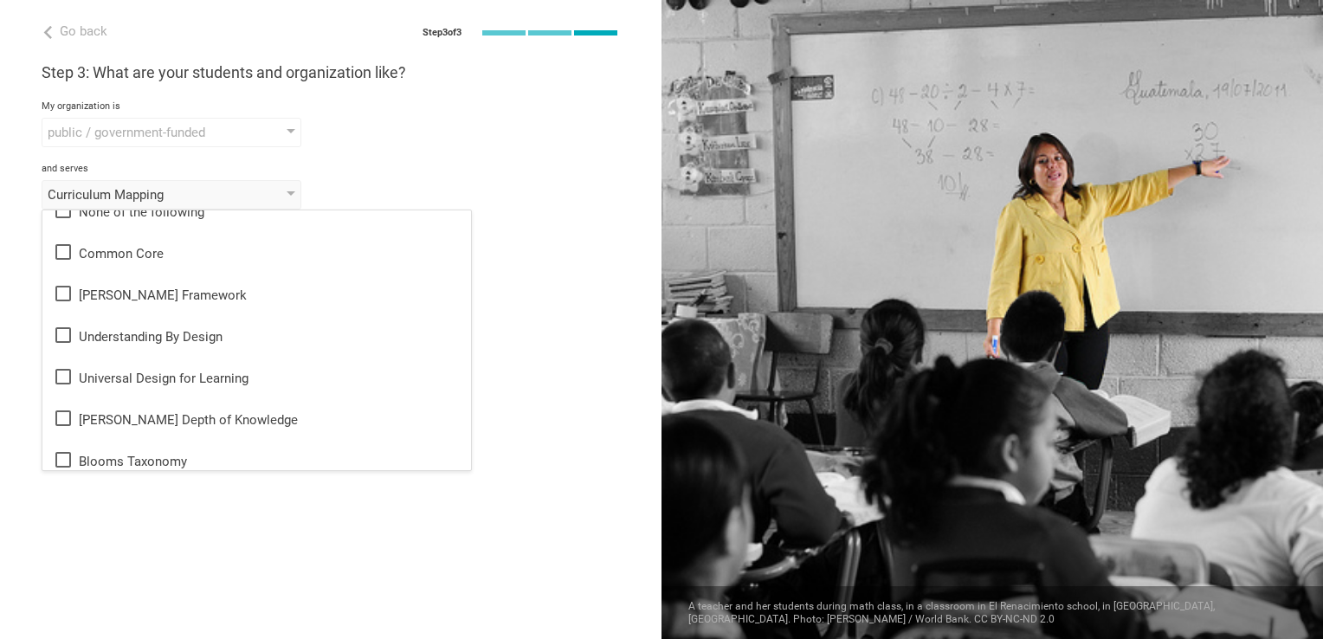
scroll to position [0, 0]
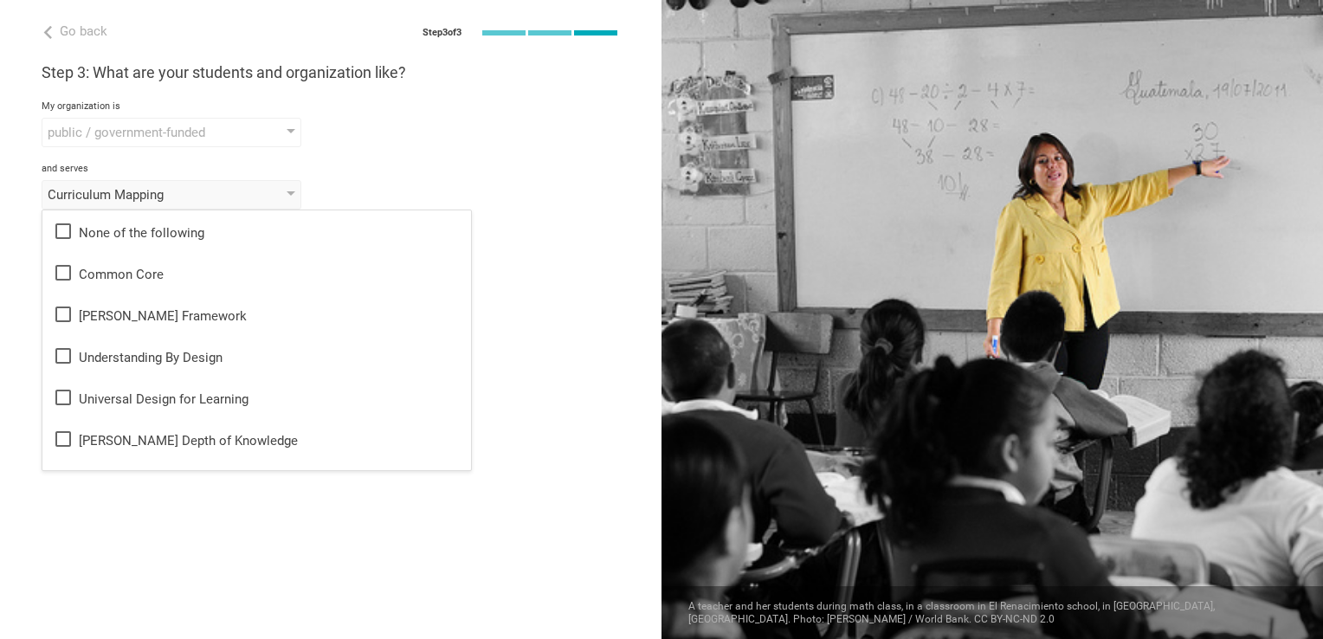
click at [547, 323] on div "Go back Step 3 of 3 Welcome, Feras! You are almost all set. Just answer a few s…" at bounding box center [331, 319] width 662 height 639
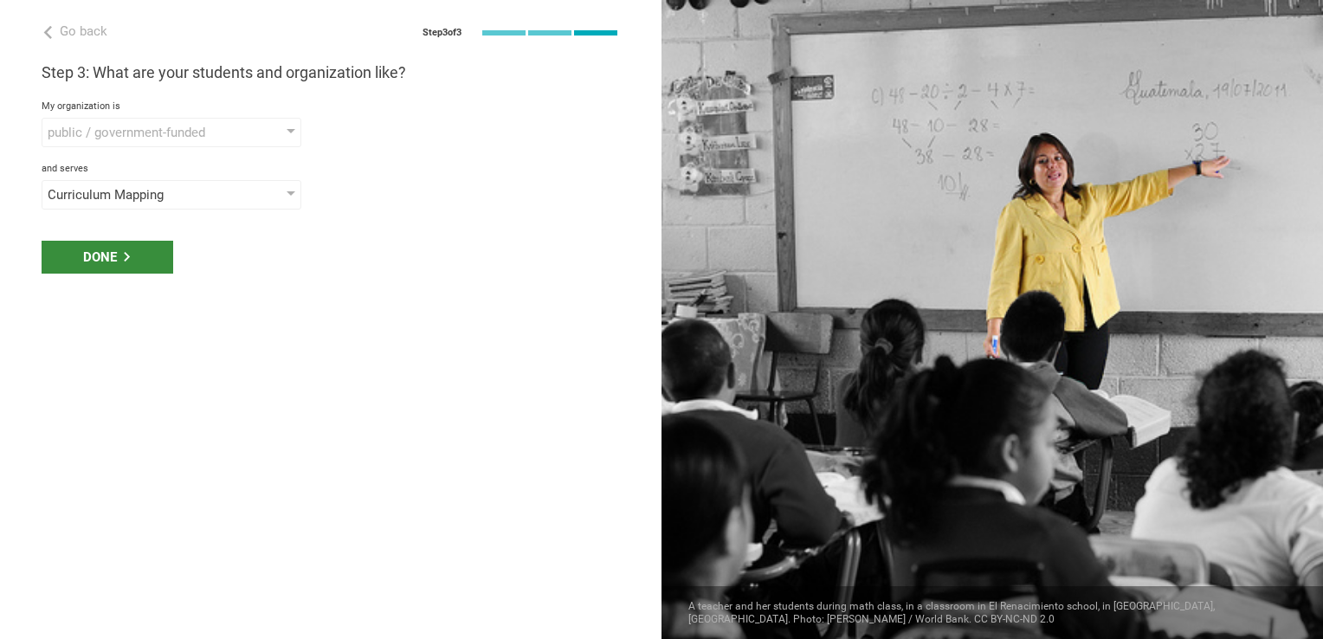
click at [156, 262] on div "Done" at bounding box center [108, 257] width 132 height 33
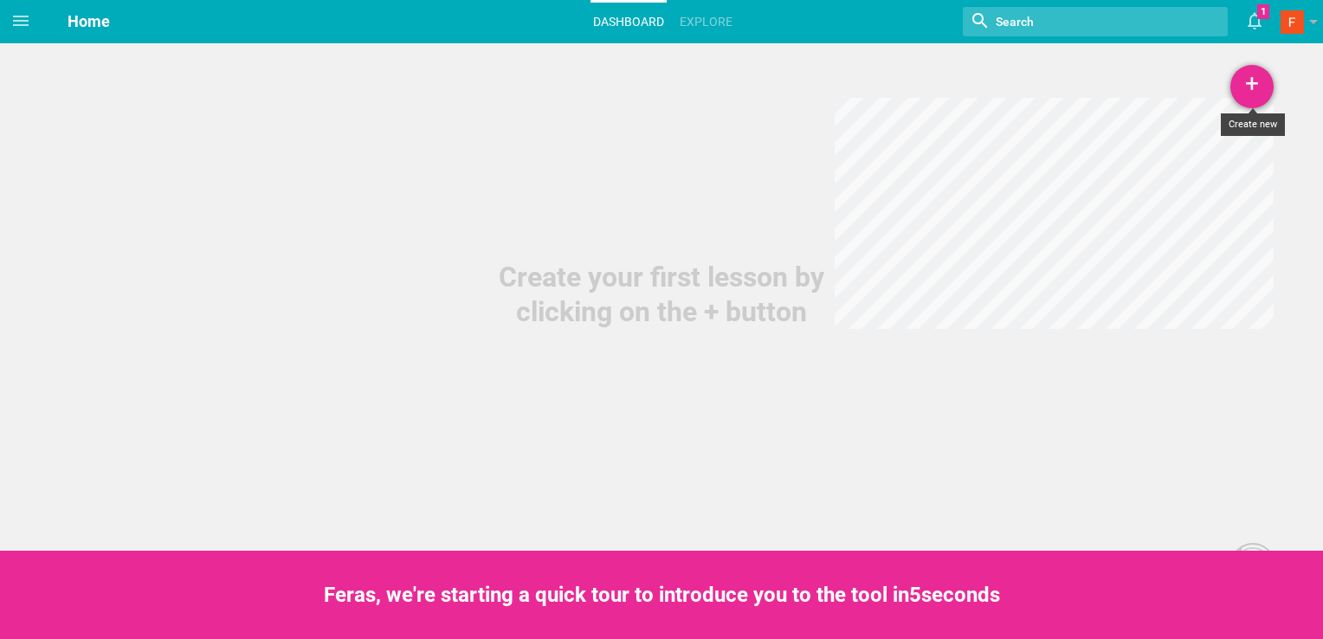
click at [1261, 83] on div "+" at bounding box center [1252, 86] width 43 height 43
click at [1219, 213] on link "Course" at bounding box center [1209, 210] width 130 height 38
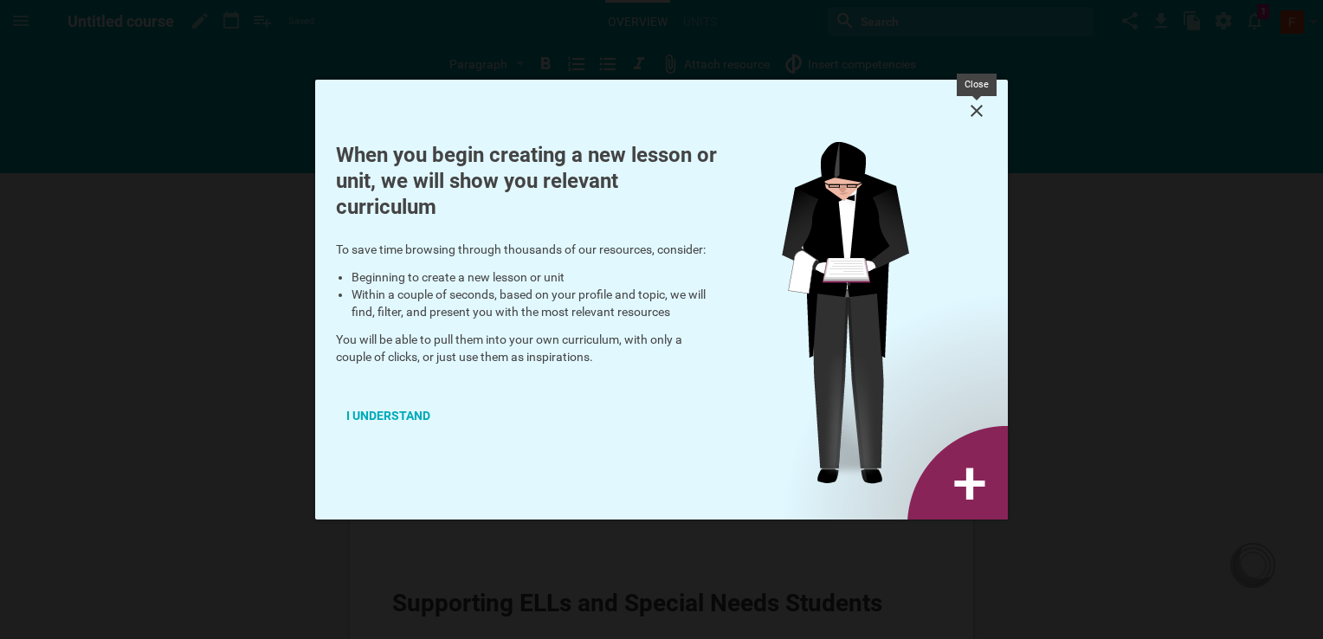
click at [975, 109] on icon at bounding box center [977, 111] width 12 height 12
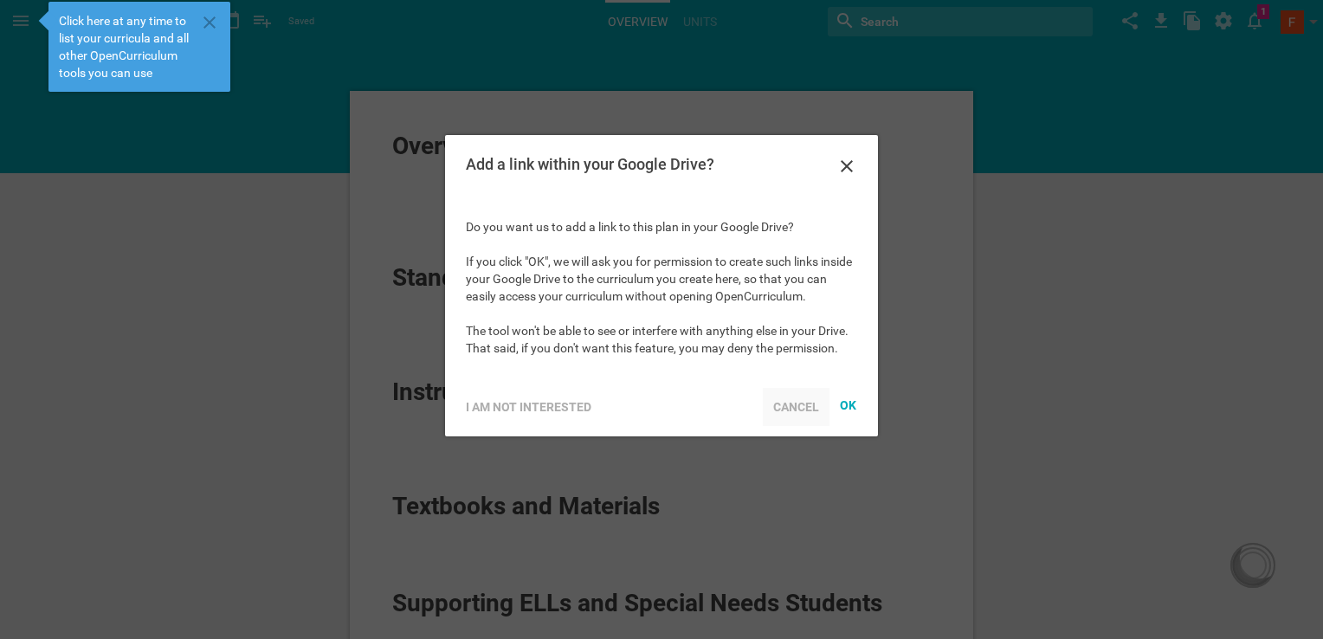
click at [790, 403] on div "Cancel" at bounding box center [796, 407] width 67 height 38
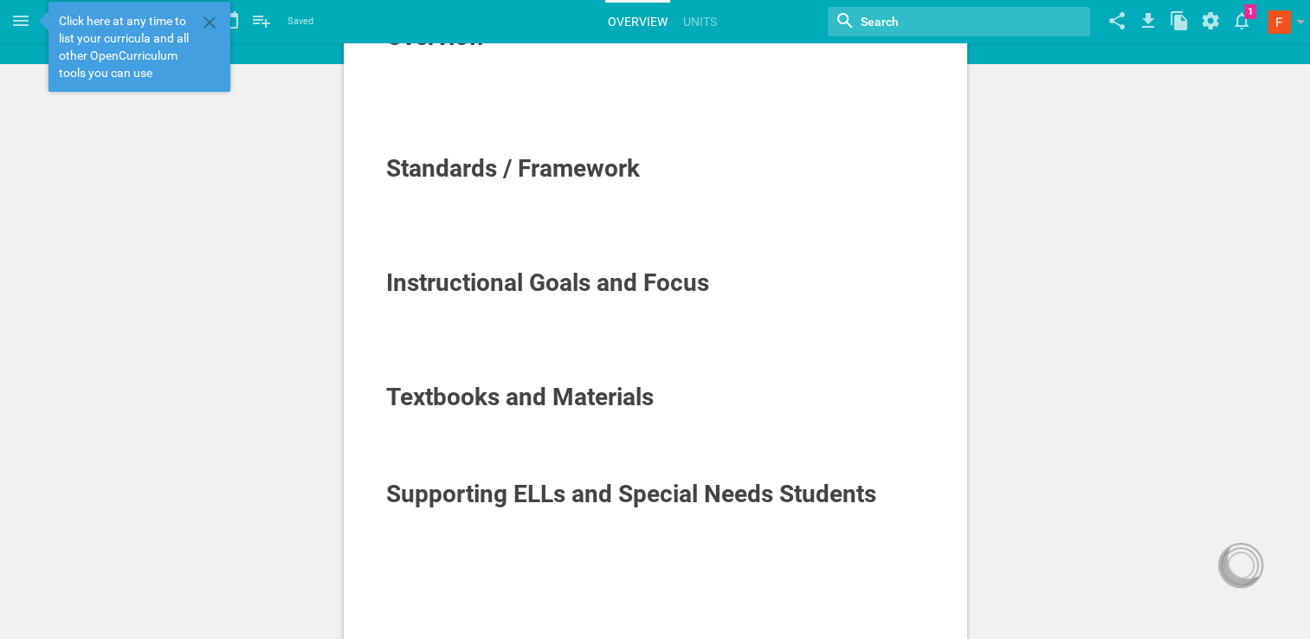
scroll to position [110, 0]
click at [621, 331] on div at bounding box center [656, 339] width 540 height 17
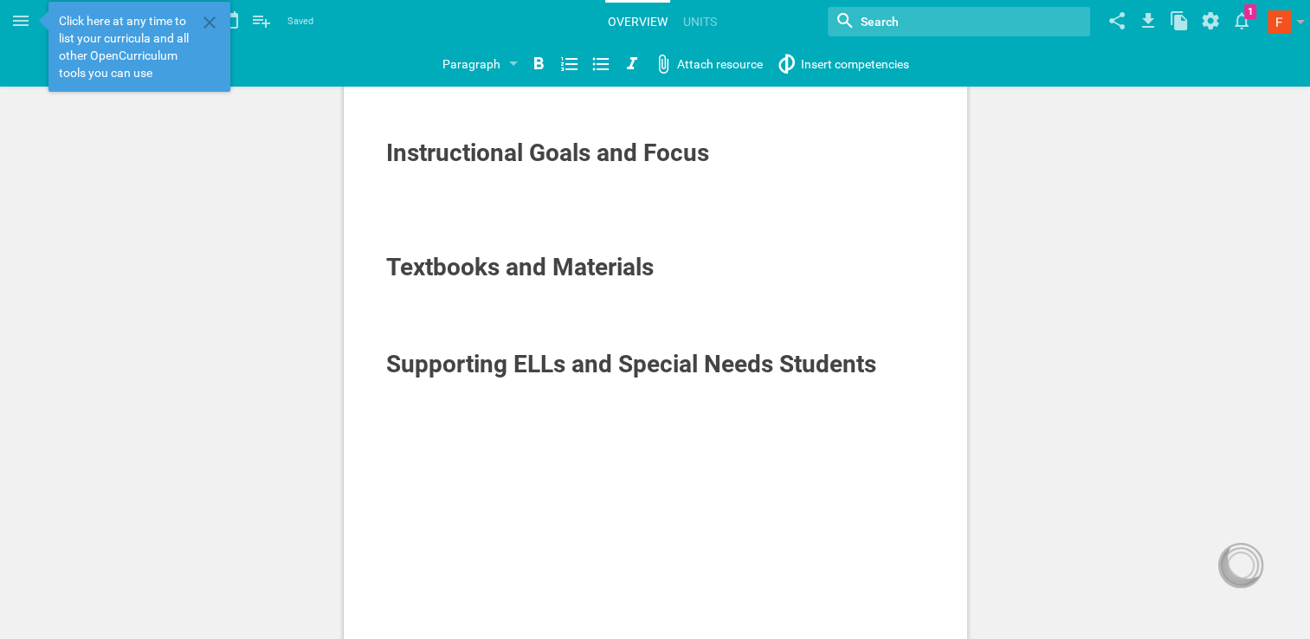
scroll to position [241, 0]
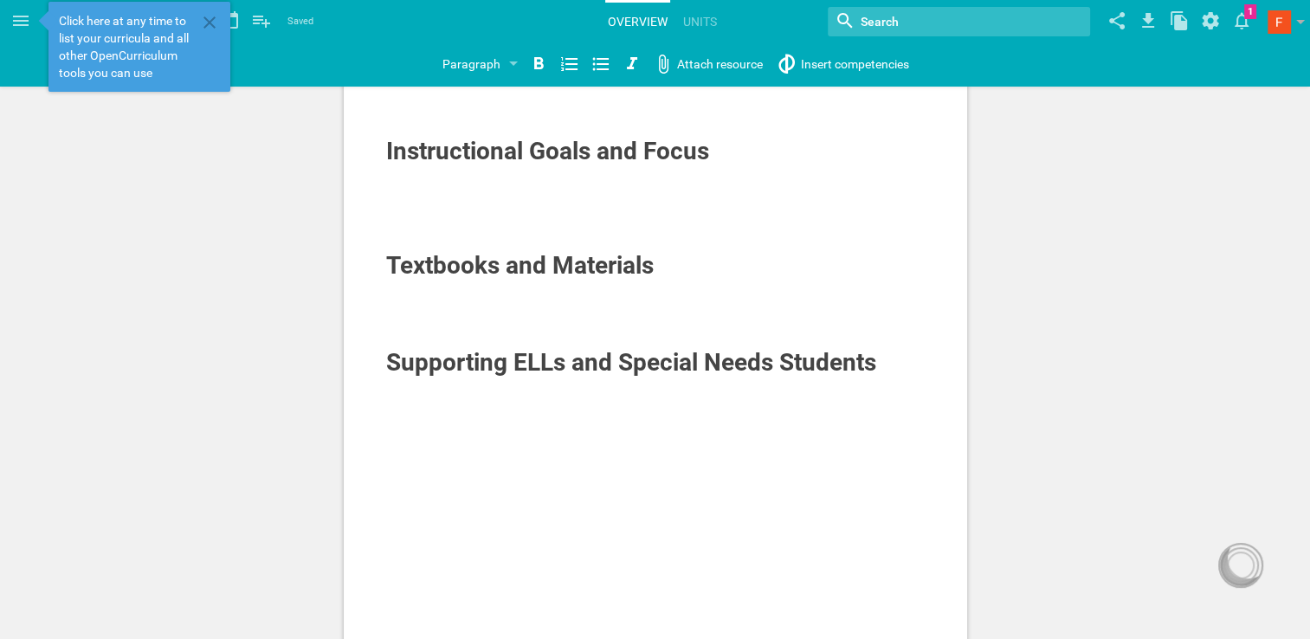
click at [582, 328] on div at bounding box center [656, 322] width 540 height 17
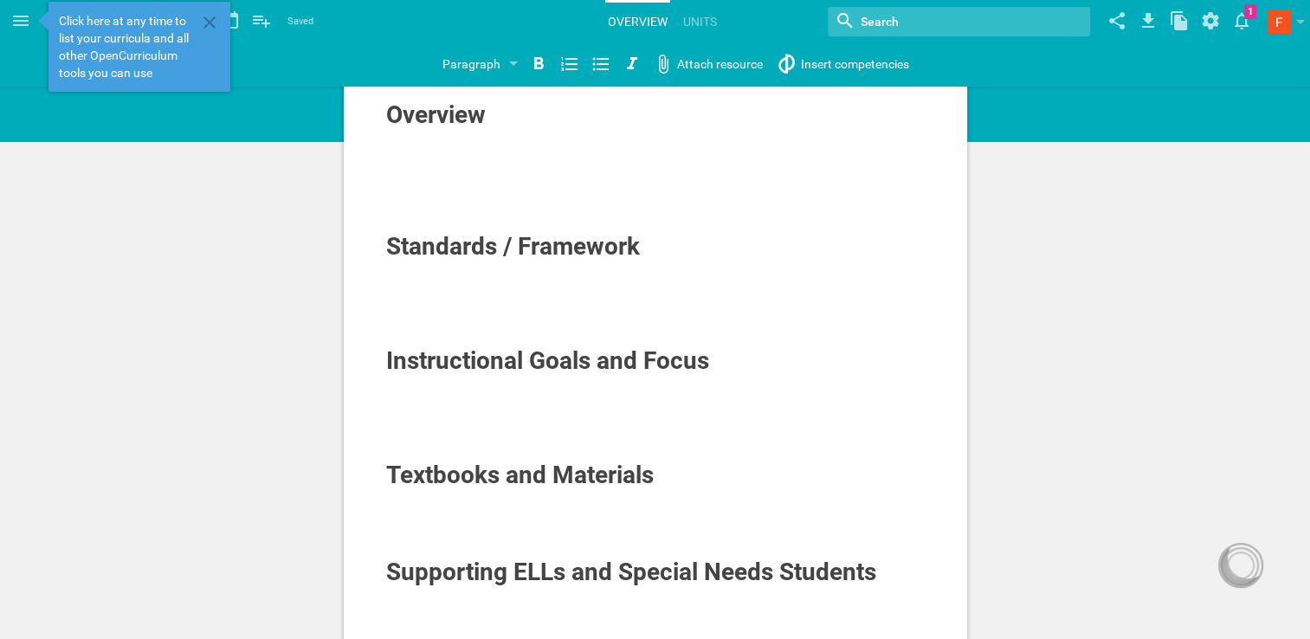
scroll to position [0, 0]
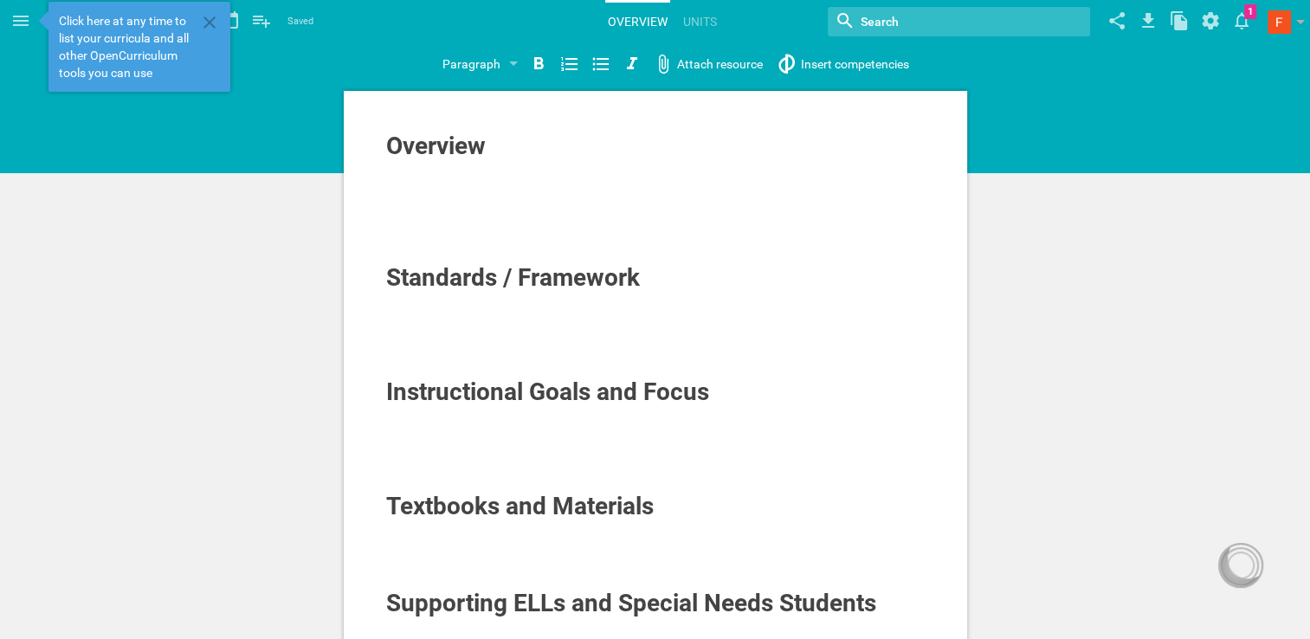
click at [485, 220] on div at bounding box center [656, 220] width 540 height 17
click at [477, 317] on div at bounding box center [656, 317] width 540 height 17
click at [463, 438] on div at bounding box center [656, 432] width 540 height 17
click at [478, 551] on div at bounding box center [656, 546] width 540 height 17
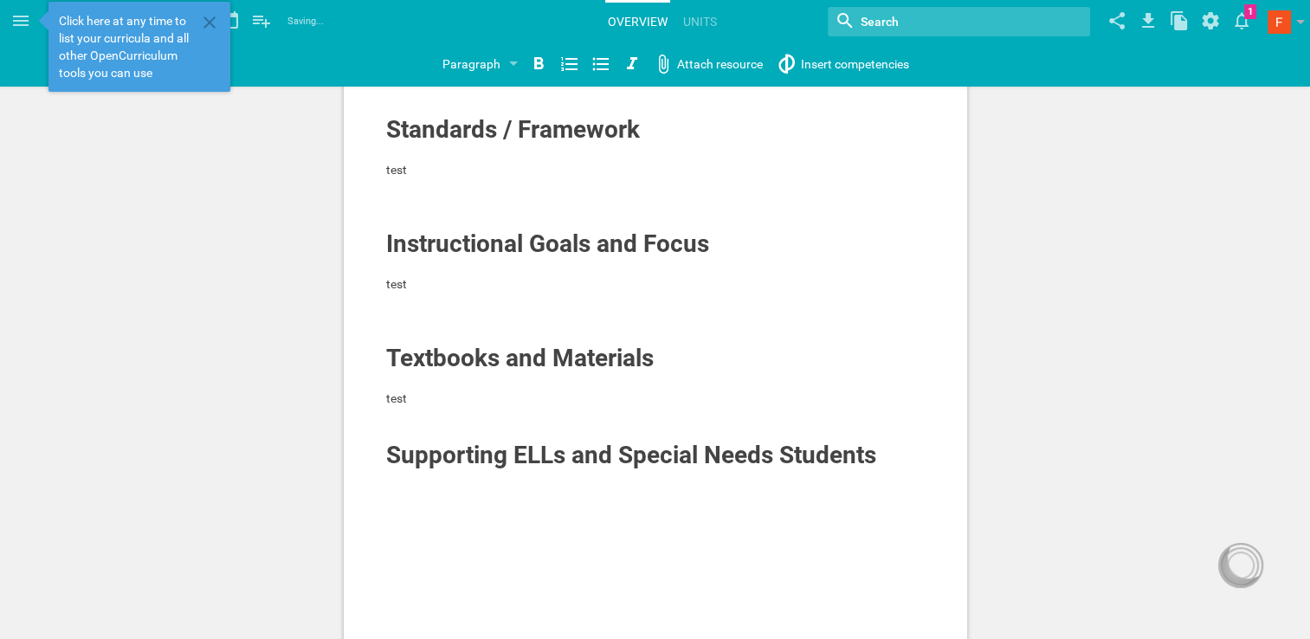
scroll to position [149, 0]
click at [565, 524] on div "Overview est Standards / Framework test Instructional Goals and Focus test Text…" at bounding box center [656, 373] width 624 height 863
click at [508, 494] on div at bounding box center [656, 494] width 540 height 17
click at [216, 26] on icon at bounding box center [209, 22] width 21 height 21
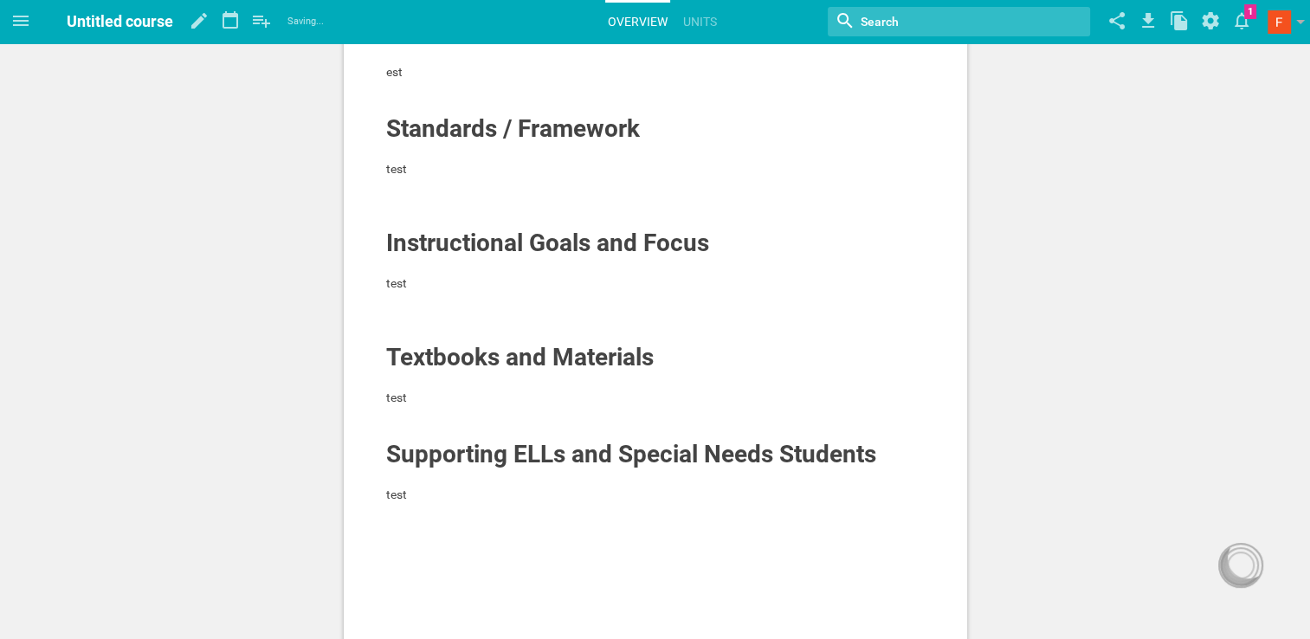
scroll to position [0, 0]
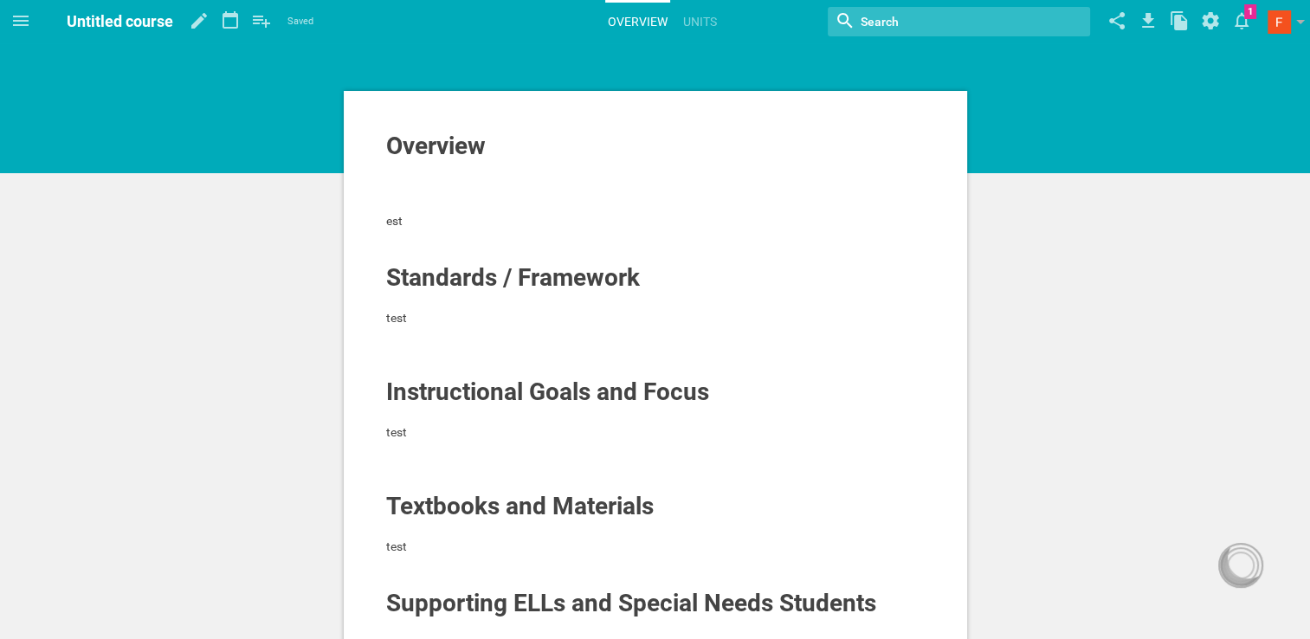
click at [1006, 302] on div "Overview est Standards / Framework test Instructional Goals and Focus test Text…" at bounding box center [655, 606] width 1310 height 1212
click at [1190, 16] on icon at bounding box center [1179, 21] width 31 height 42
click at [1276, 12] on span at bounding box center [1279, 21] width 23 height 23
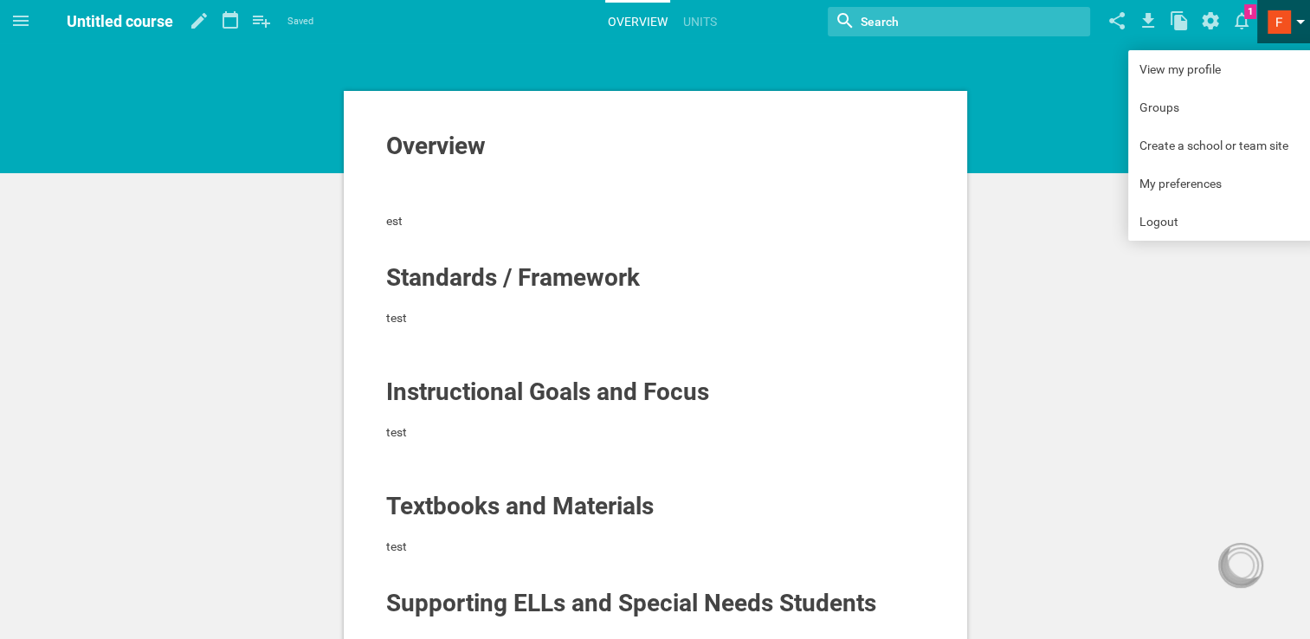
click at [1278, 19] on span at bounding box center [1279, 21] width 23 height 23
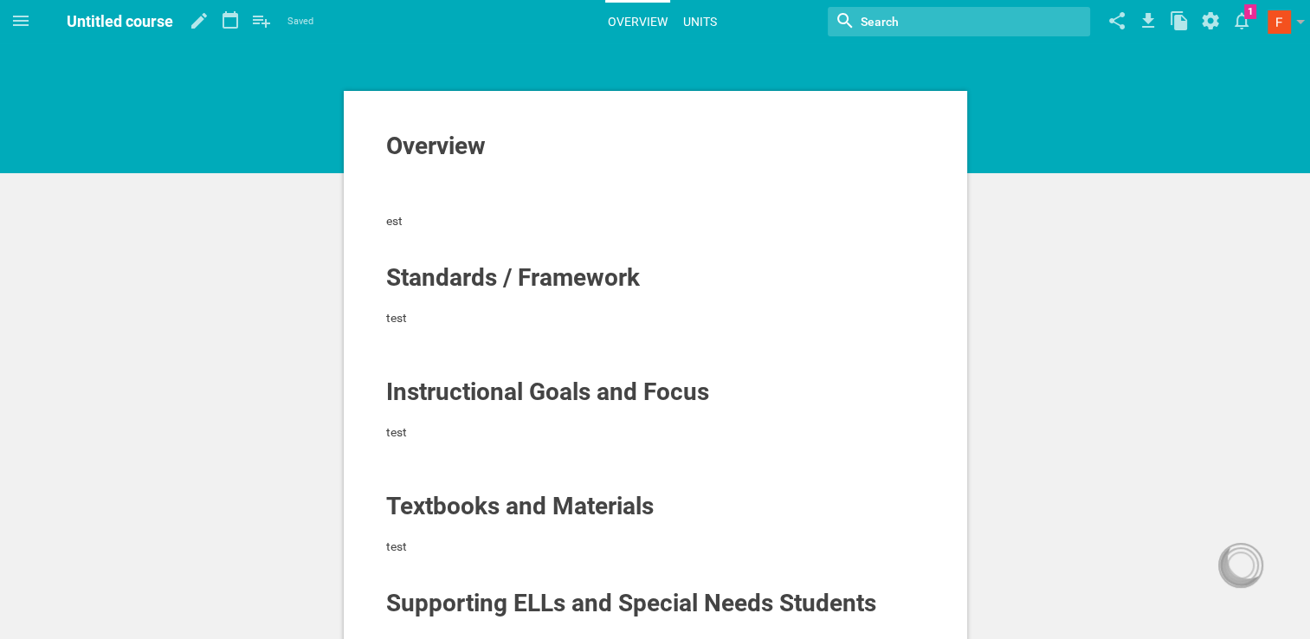
click at [705, 23] on link "Units" at bounding box center [700, 22] width 39 height 38
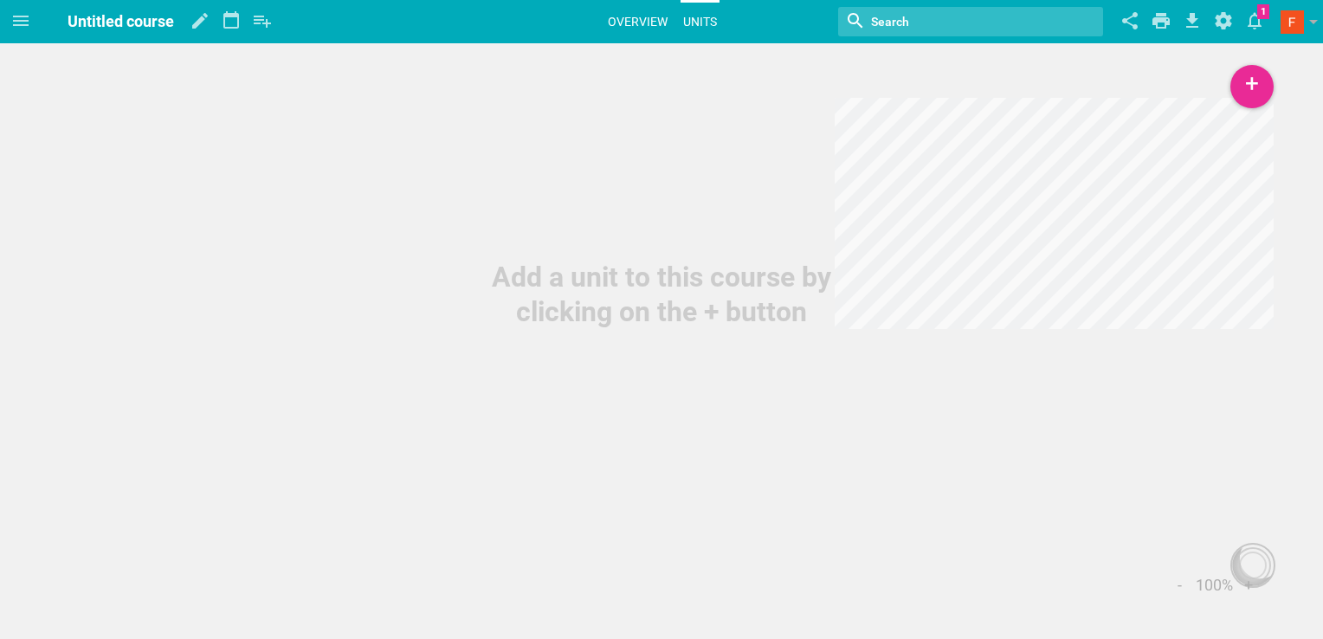
click at [652, 17] on link "Overview" at bounding box center [637, 22] width 65 height 38
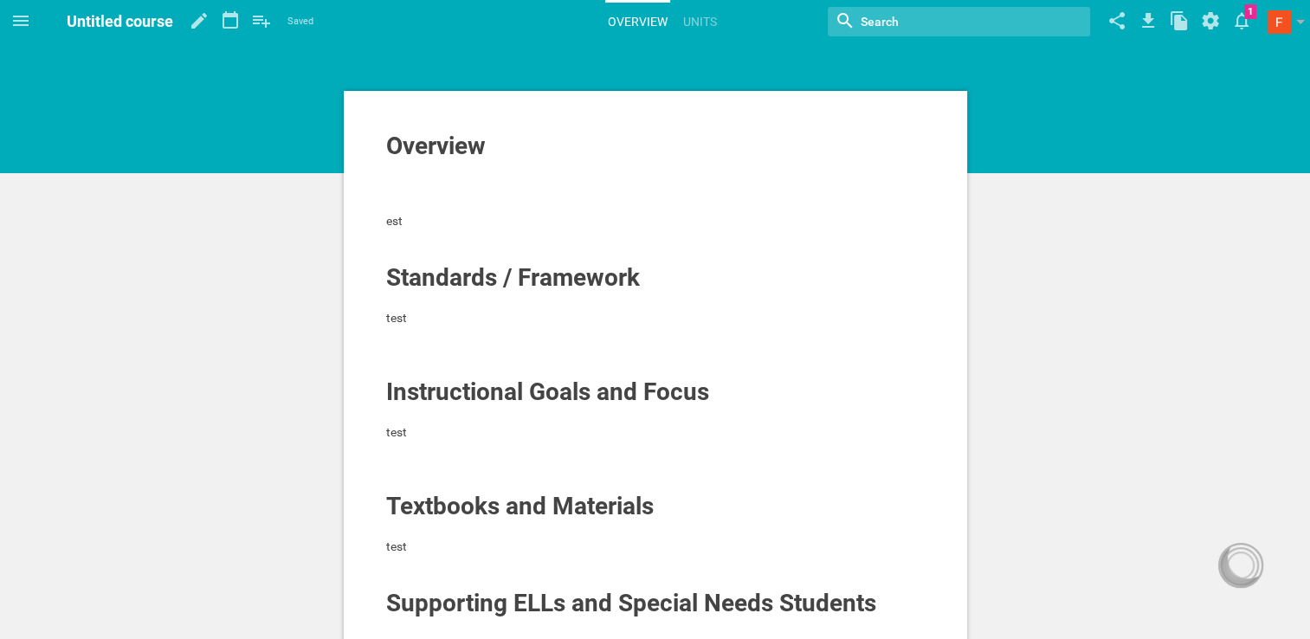
click at [499, 272] on span "Standards / Framework" at bounding box center [513, 277] width 254 height 29
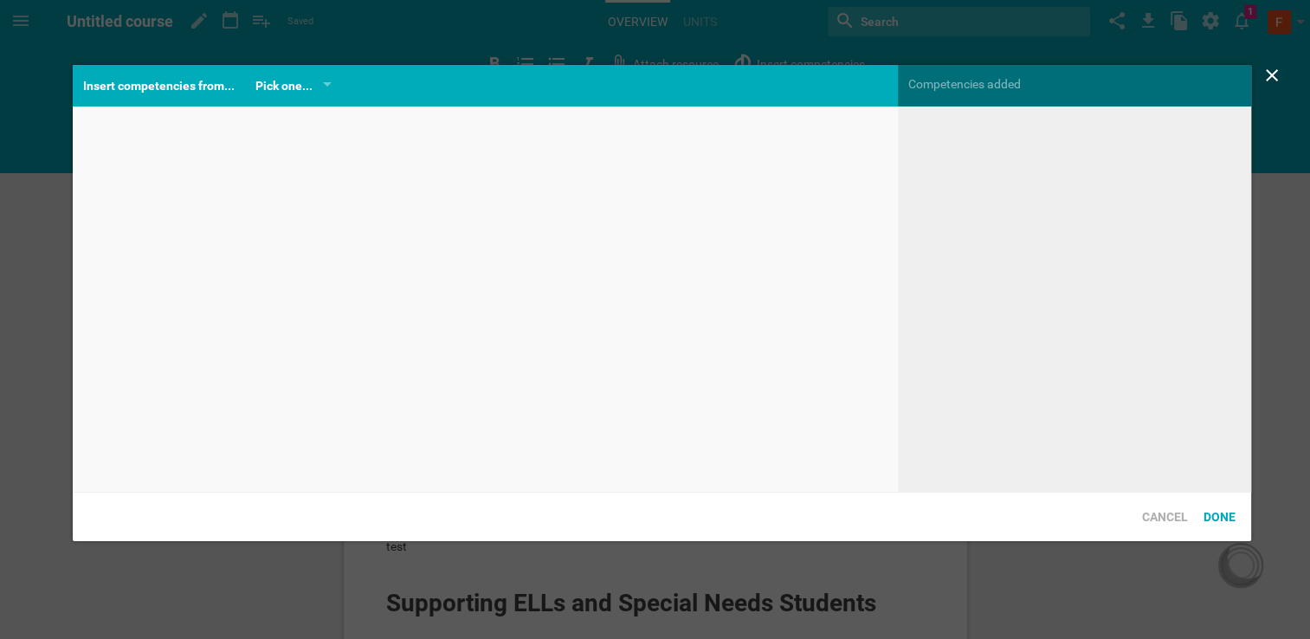
click at [881, 66] on div "Home Planner My Libraries My Curriculum My Files Untitled course Saved My favor…" at bounding box center [655, 319] width 1310 height 639
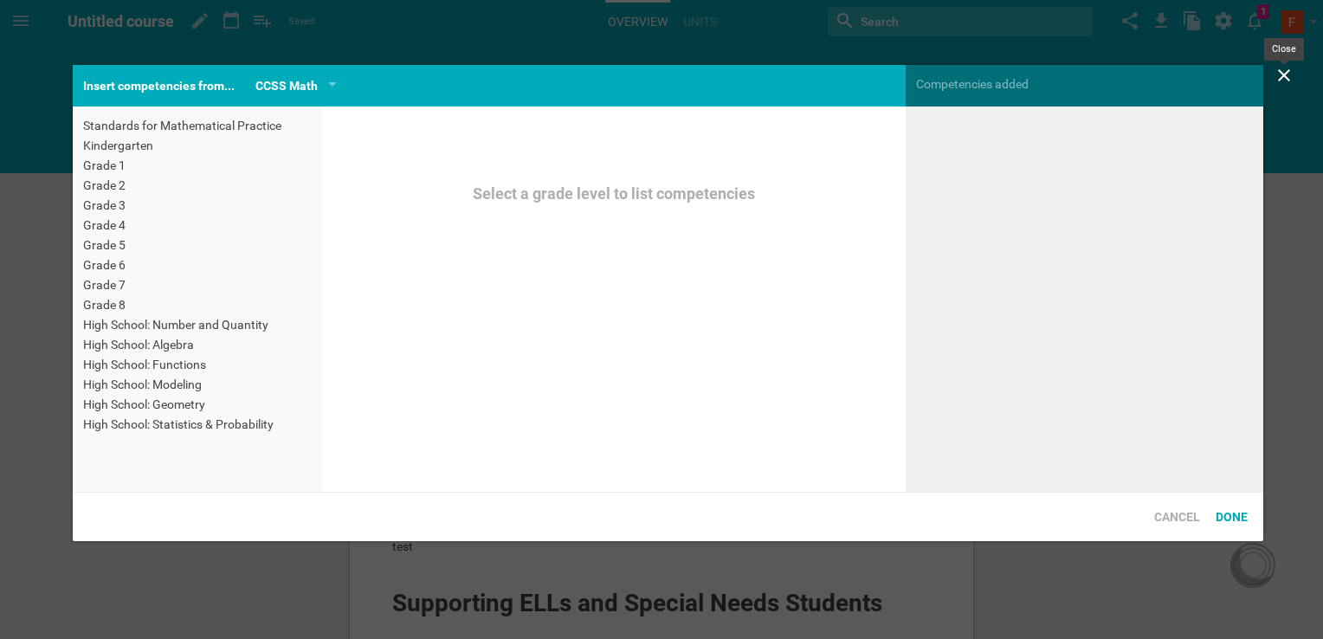
click at [1275, 71] on icon at bounding box center [1284, 75] width 21 height 21
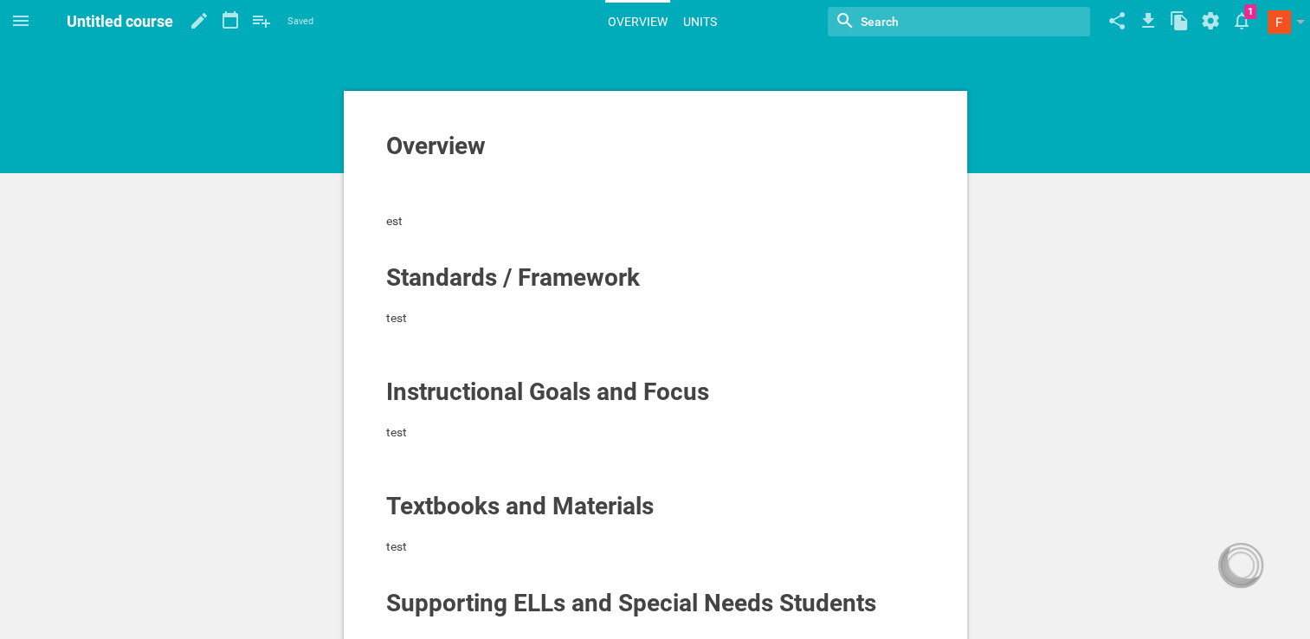
click at [704, 20] on link "Units" at bounding box center [700, 22] width 39 height 38
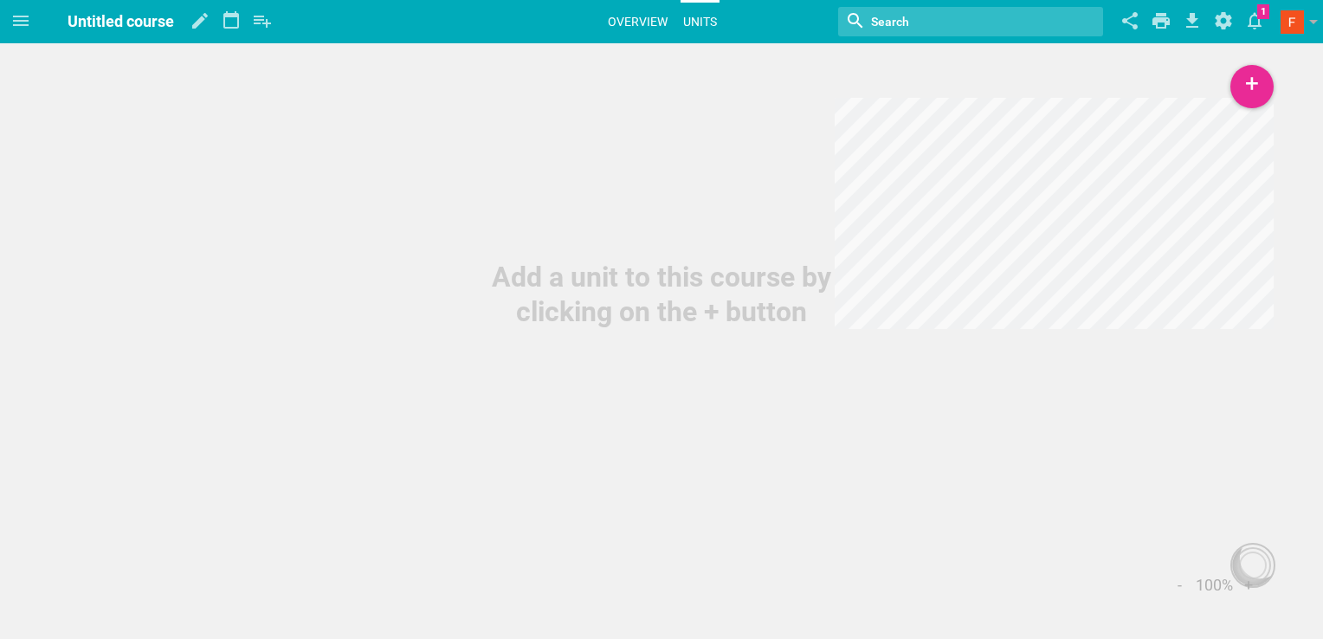
click at [645, 21] on link "Overview" at bounding box center [637, 22] width 65 height 38
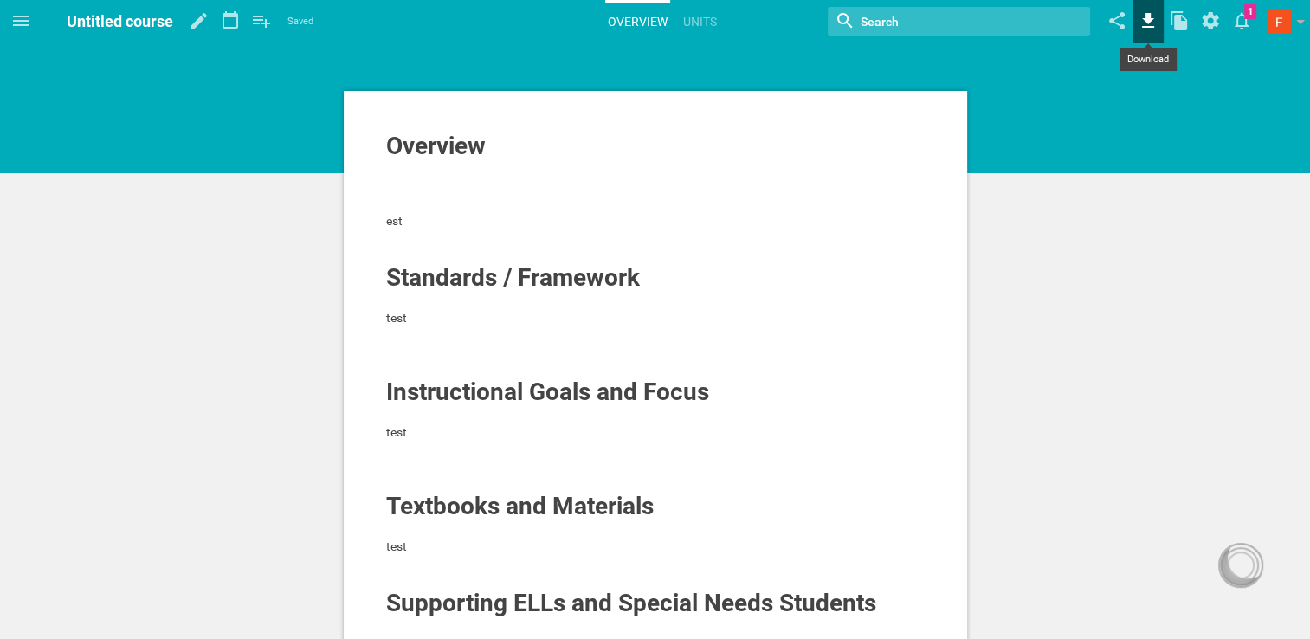
click at [1158, 17] on icon at bounding box center [1148, 21] width 31 height 42
click at [1136, 19] on icon at bounding box center [1148, 21] width 31 height 42
click at [1152, 11] on icon at bounding box center [1148, 21] width 31 height 42
click at [1278, 16] on span at bounding box center [1279, 21] width 23 height 23
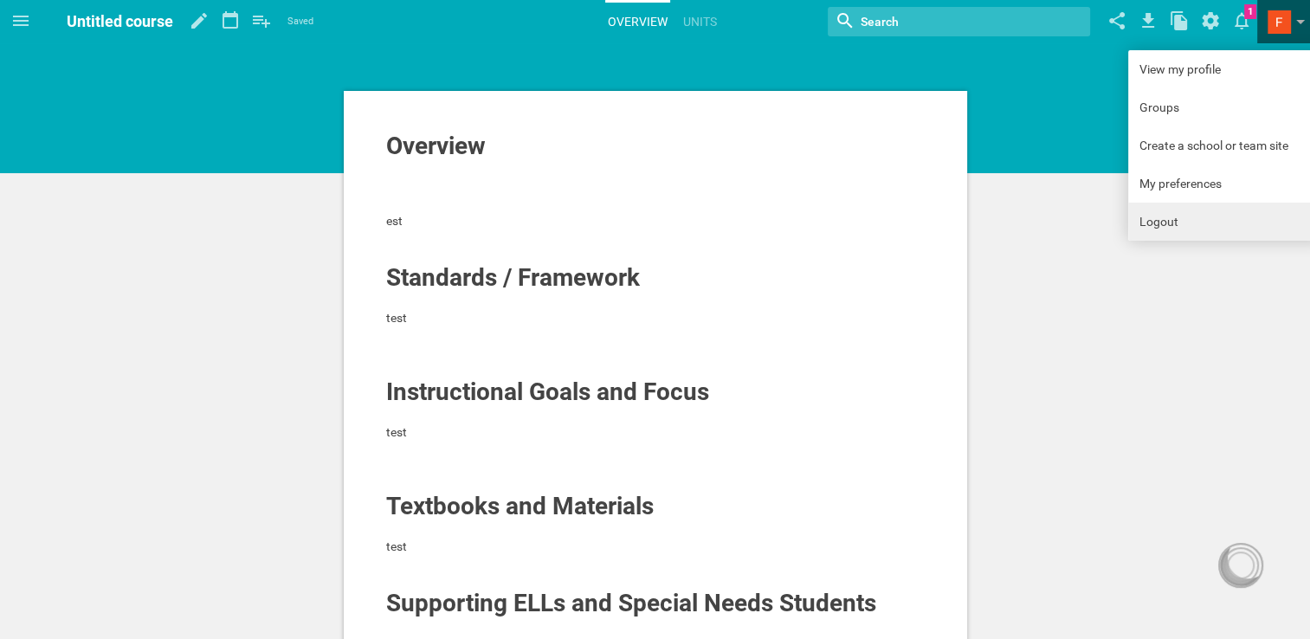
click at [1185, 223] on link "Logout" at bounding box center [1226, 222] width 195 height 38
